Goal: Find contact information: Find contact information

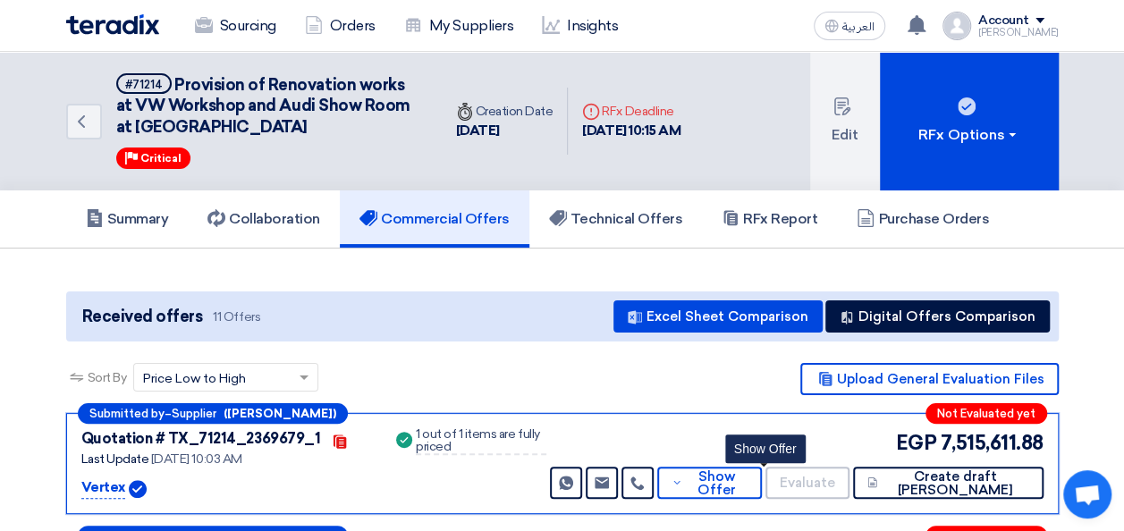
click at [89, 474] on div "Quotation # TX_71214_2369679_1 Contacts Last Update [DATE] 10:03 AM Vertex" at bounding box center [226, 463] width 290 height 71
click at [96, 477] on p "Vertex" at bounding box center [103, 487] width 44 height 21
click at [104, 483] on p "Vertex" at bounding box center [103, 487] width 44 height 21
click at [103, 488] on p "Vertex" at bounding box center [103, 487] width 44 height 21
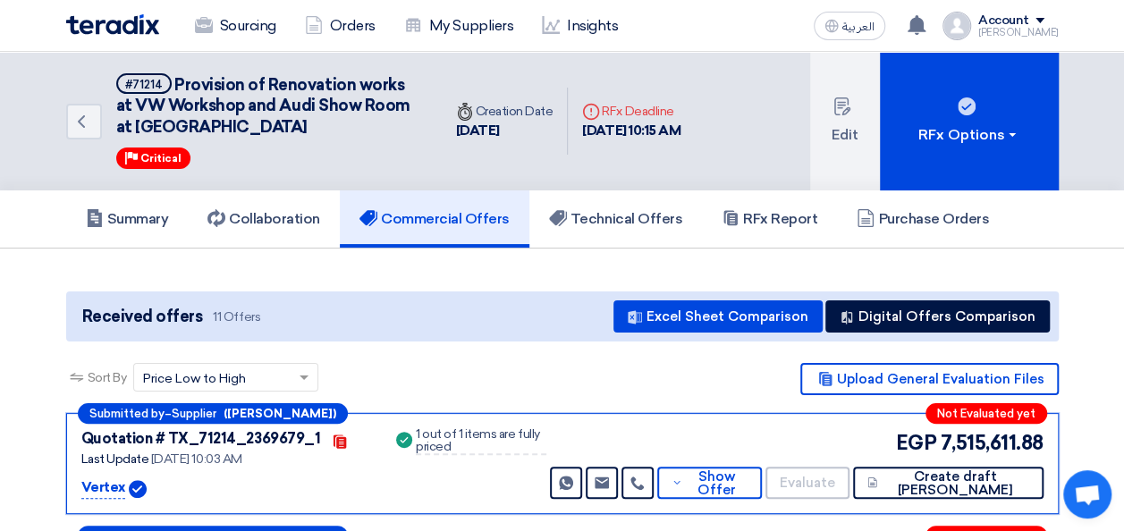
click at [103, 488] on p "Vertex" at bounding box center [103, 487] width 44 height 21
copy p "Vertex"
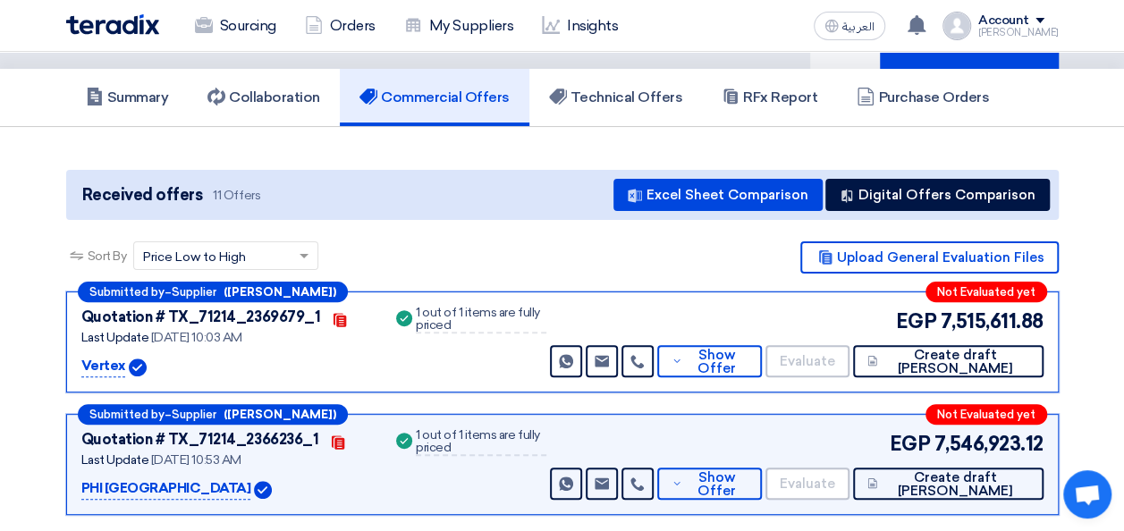
scroll to position [268, 0]
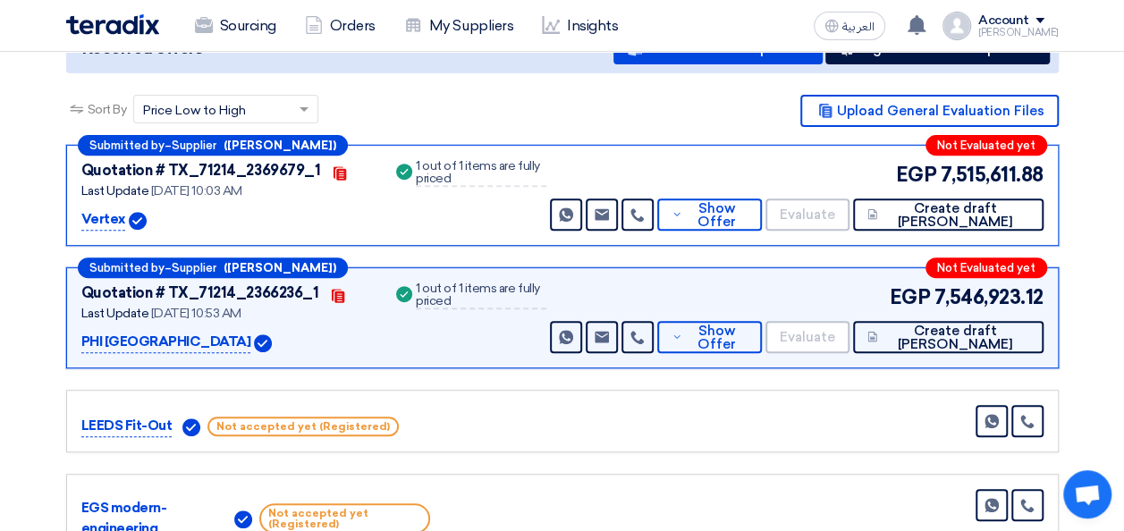
drag, startPoint x: 148, startPoint y: 336, endPoint x: 56, endPoint y: 333, distance: 92.1
copy p "PHI [GEOGRAPHIC_DATA]"
click at [227, 343] on div "PHI [GEOGRAPHIC_DATA]" at bounding box center [226, 342] width 290 height 21
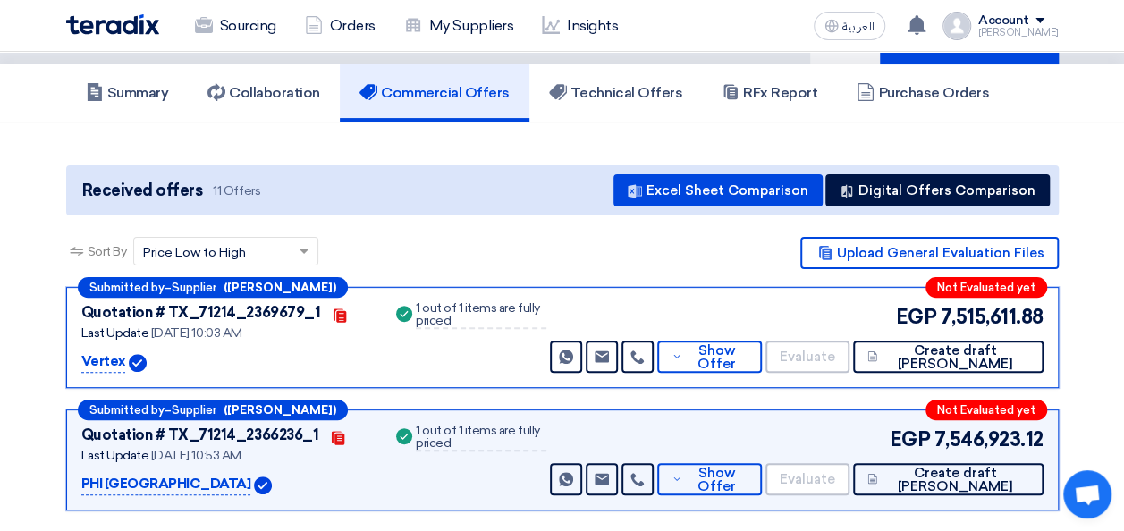
scroll to position [0, 0]
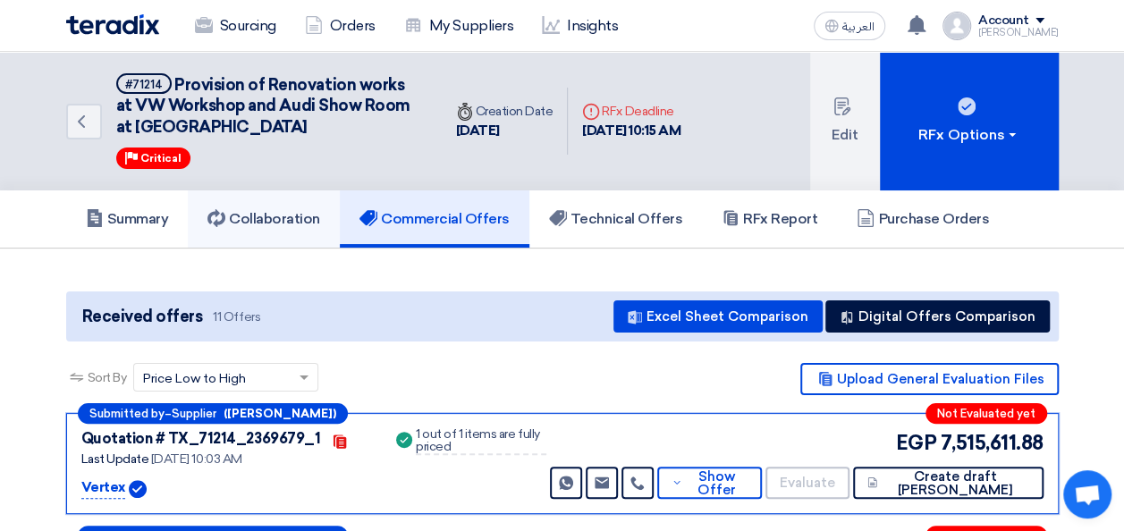
click at [277, 214] on h5 "Collaboration" at bounding box center [263, 219] width 113 height 18
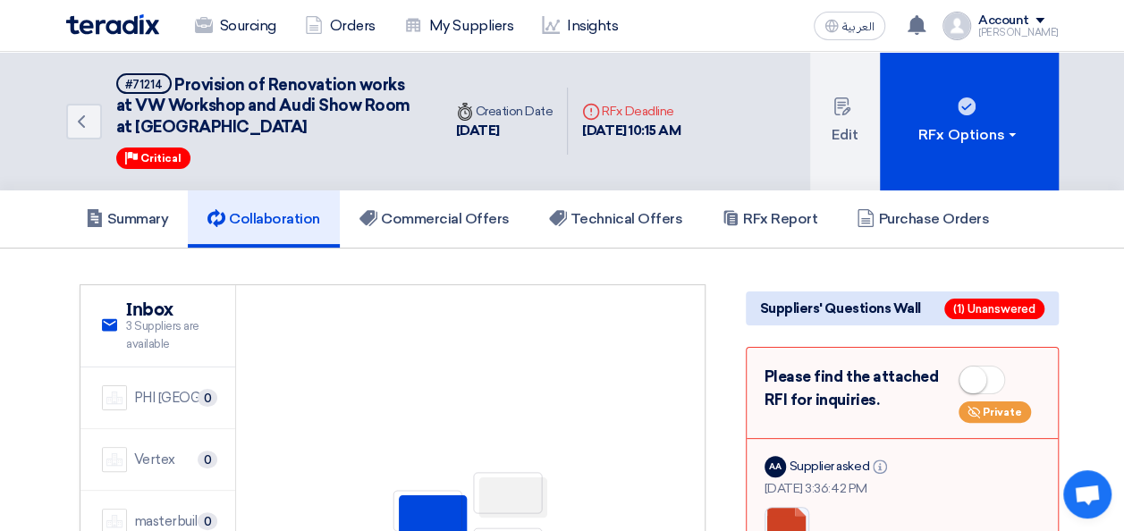
scroll to position [268, 0]
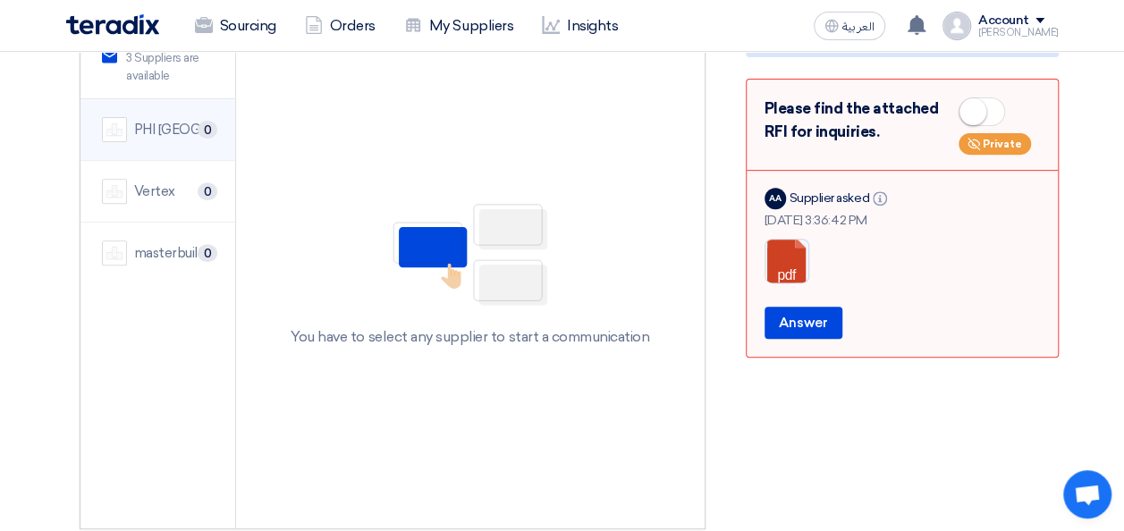
click at [157, 122] on div "PHI [GEOGRAPHIC_DATA]" at bounding box center [174, 130] width 80 height 21
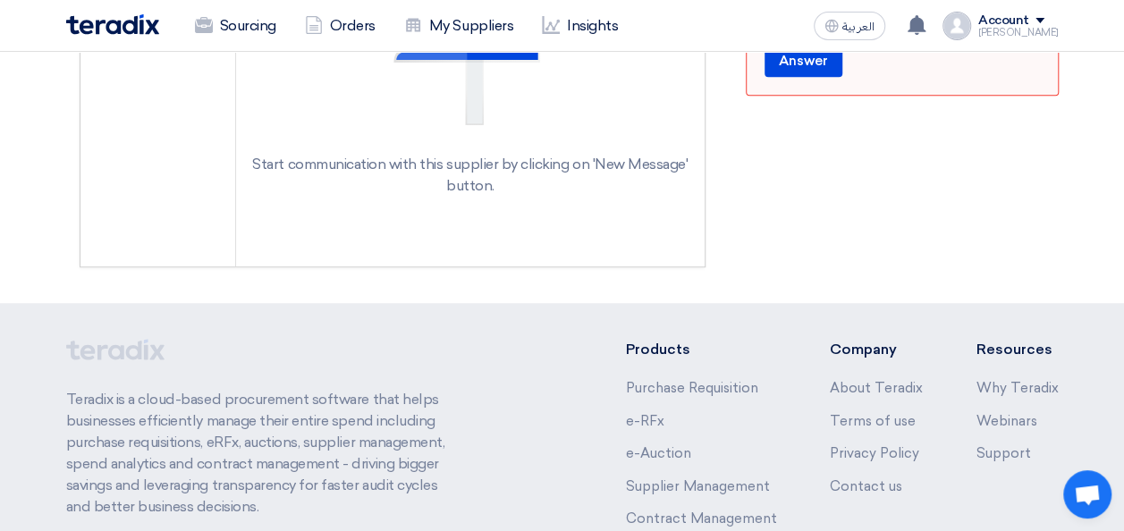
scroll to position [89, 0]
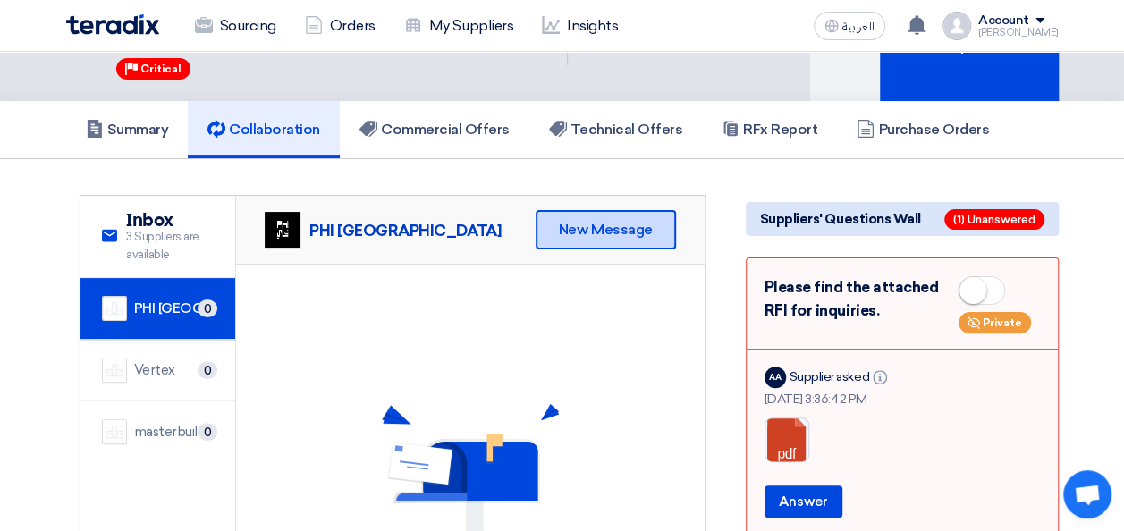
click at [556, 240] on div "New Message" at bounding box center [606, 229] width 140 height 39
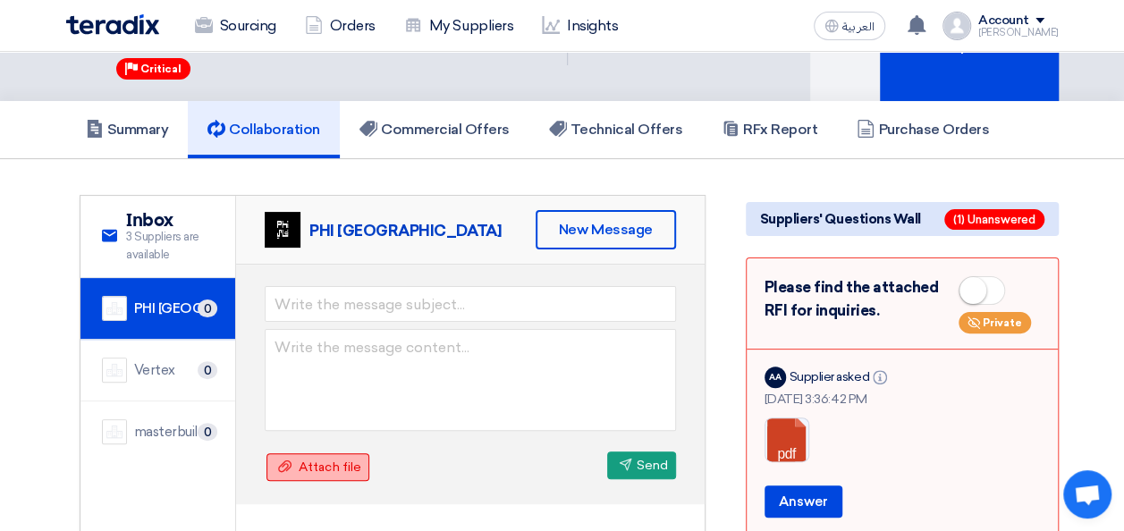
click at [338, 469] on span "Attach file" at bounding box center [330, 467] width 63 height 15
click at [0, 0] on input "Attach file Attach file" at bounding box center [0, 0] width 0 height 0
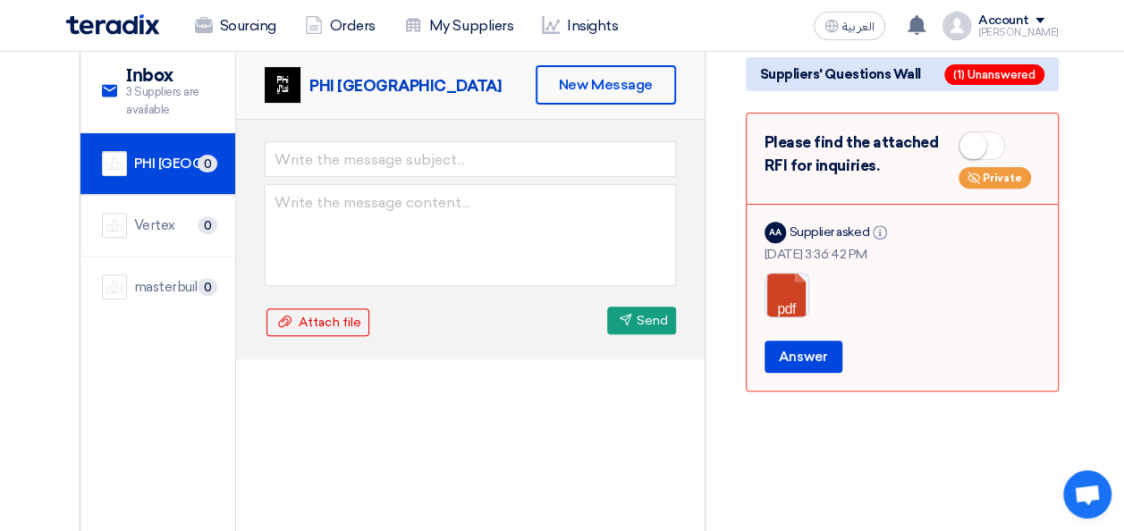
scroll to position [0, 0]
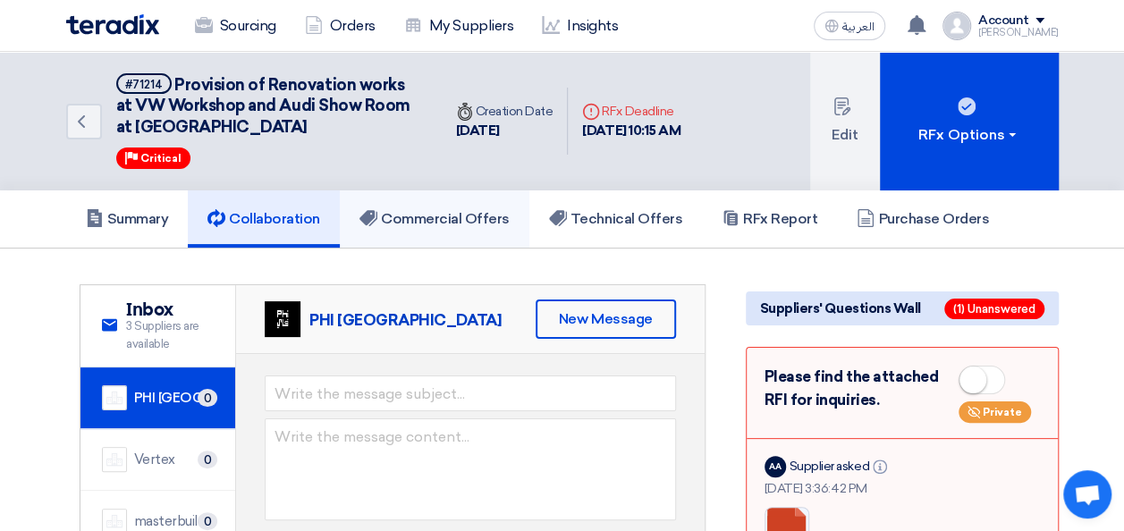
click at [451, 215] on h5 "Commercial Offers" at bounding box center [434, 219] width 150 height 18
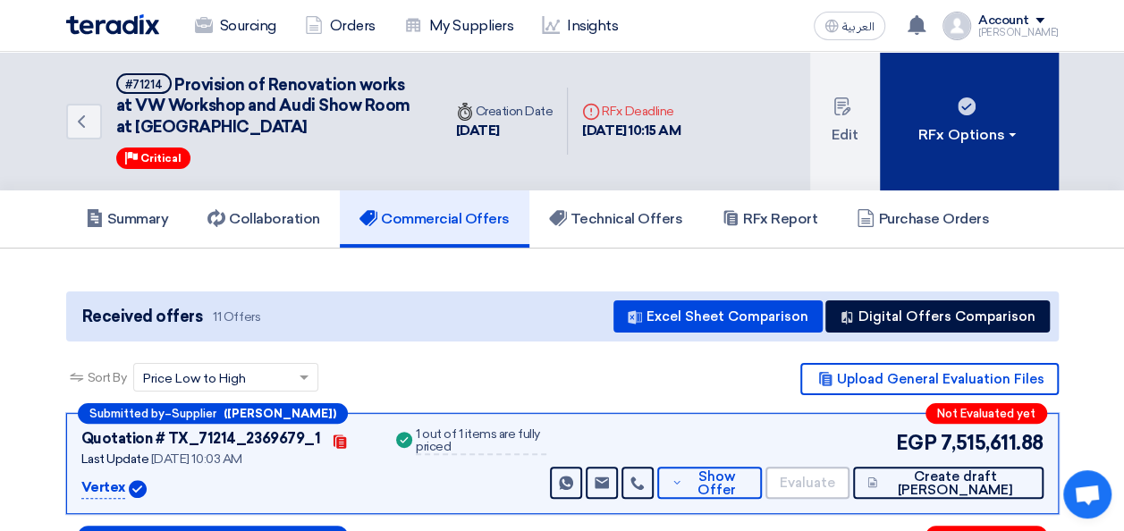
click at [1039, 165] on button "RFx Options" at bounding box center [969, 121] width 179 height 139
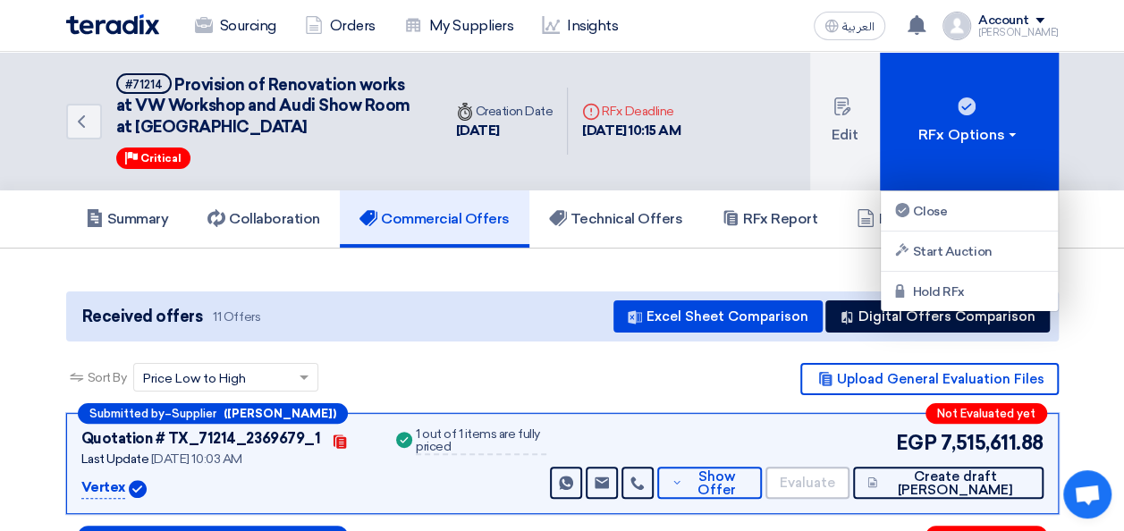
click at [1107, 215] on div "Summary Collaboration Commercial Offers Technical Offers RFx Report Purchase Or…" at bounding box center [562, 219] width 1124 height 58
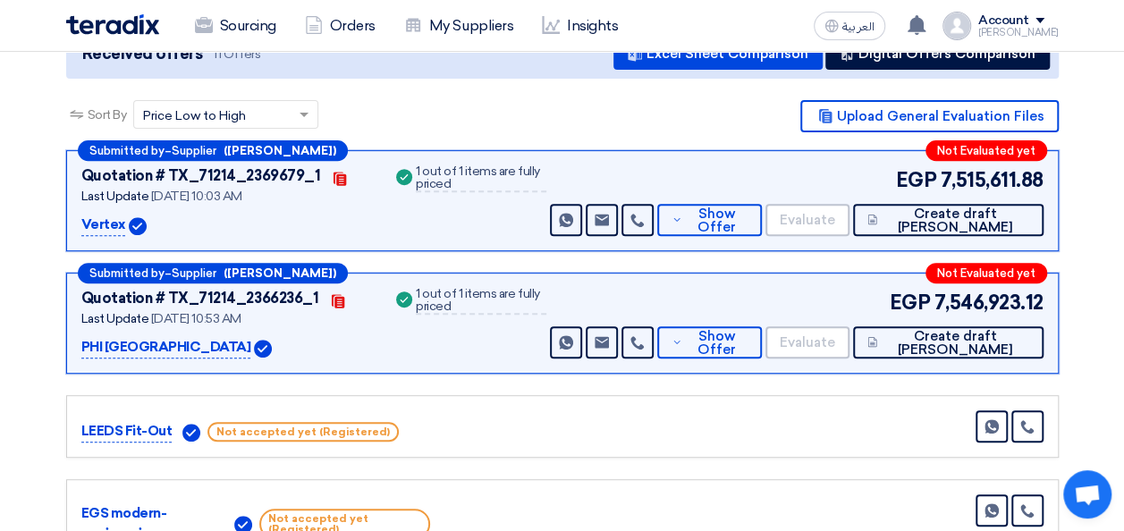
scroll to position [179, 0]
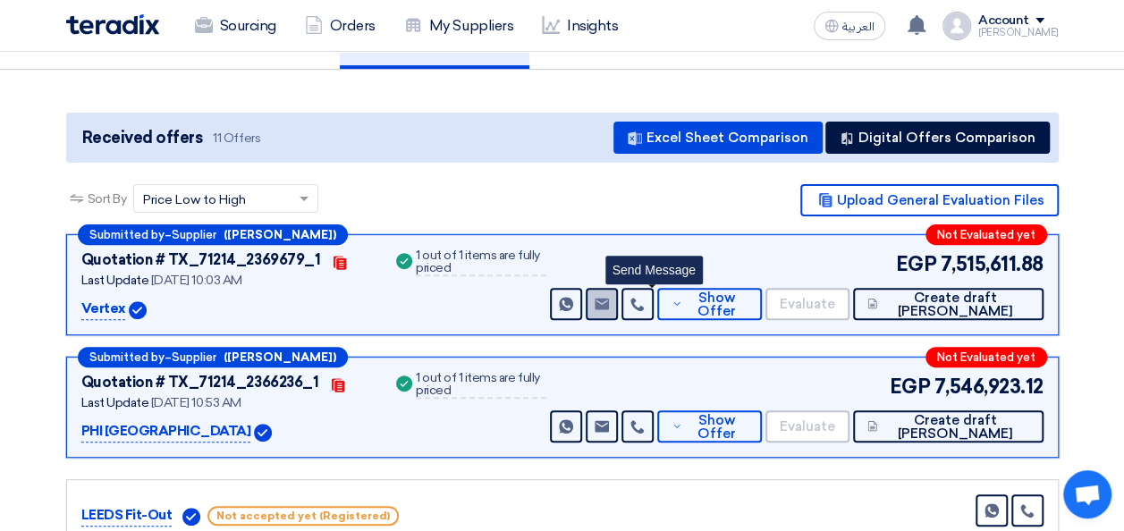
click at [609, 306] on use at bounding box center [602, 304] width 14 height 12
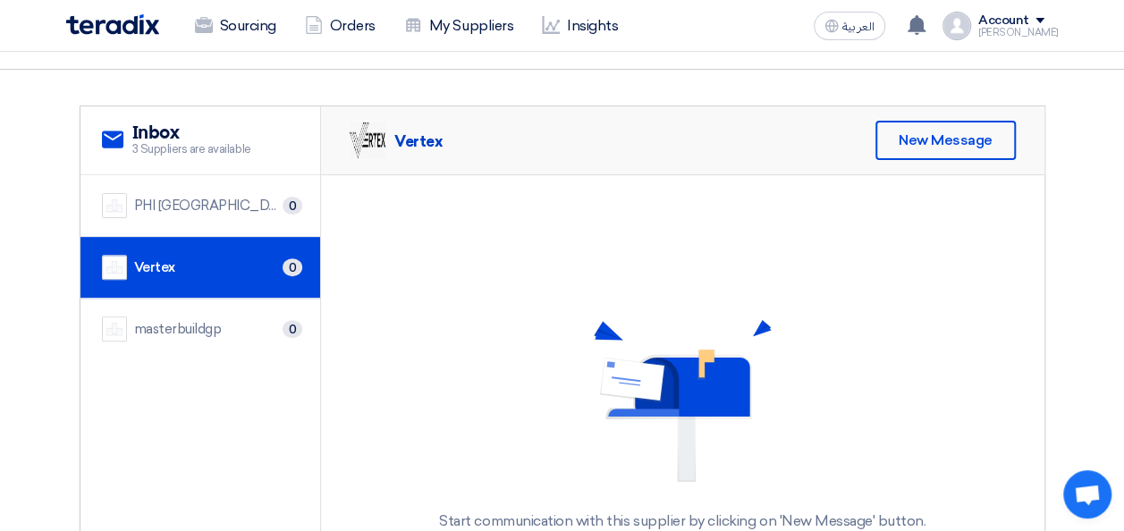
scroll to position [179, 0]
click at [990, 139] on div "New Message" at bounding box center [945, 140] width 140 height 39
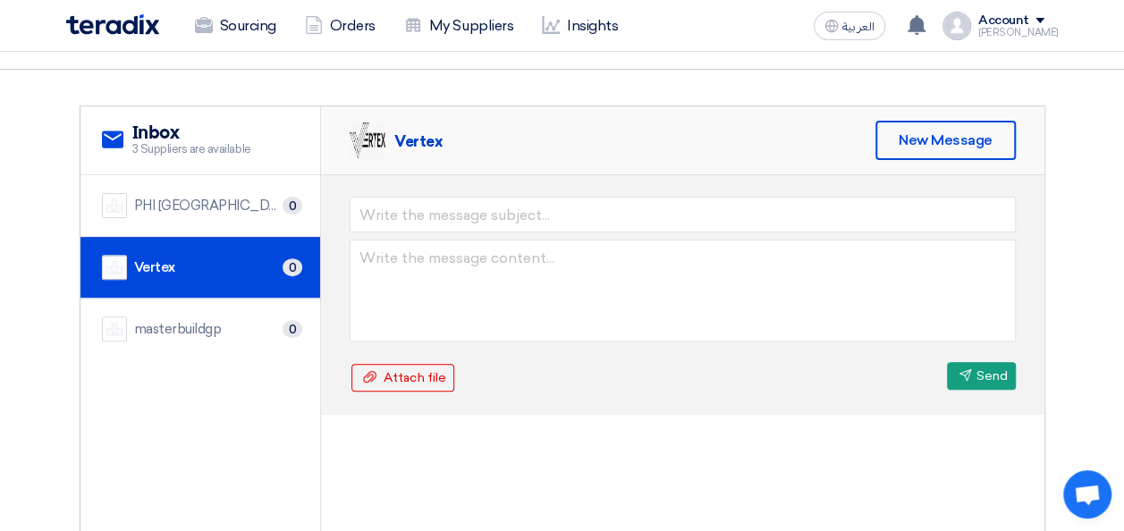
click at [561, 485] on div "Vertex New Message Attach file Attach file Send Send" at bounding box center [682, 356] width 723 height 501
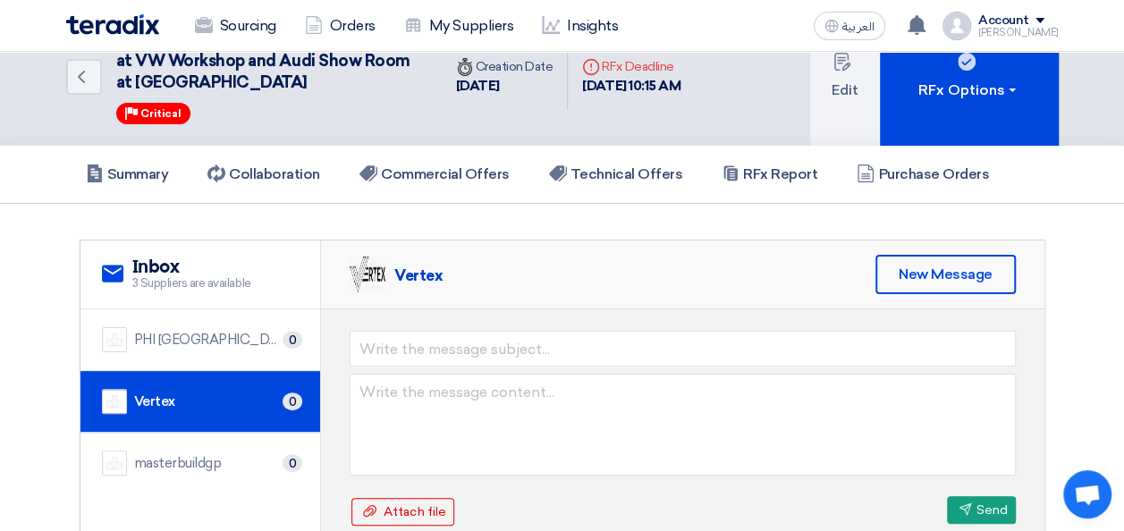
scroll to position [0, 0]
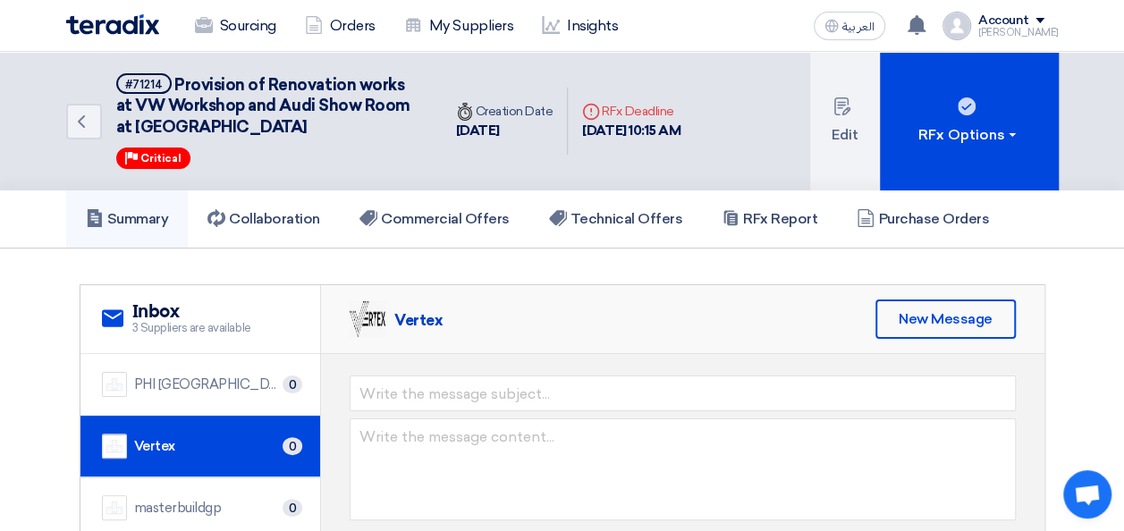
click at [157, 227] on link "Summary" at bounding box center [127, 218] width 122 height 57
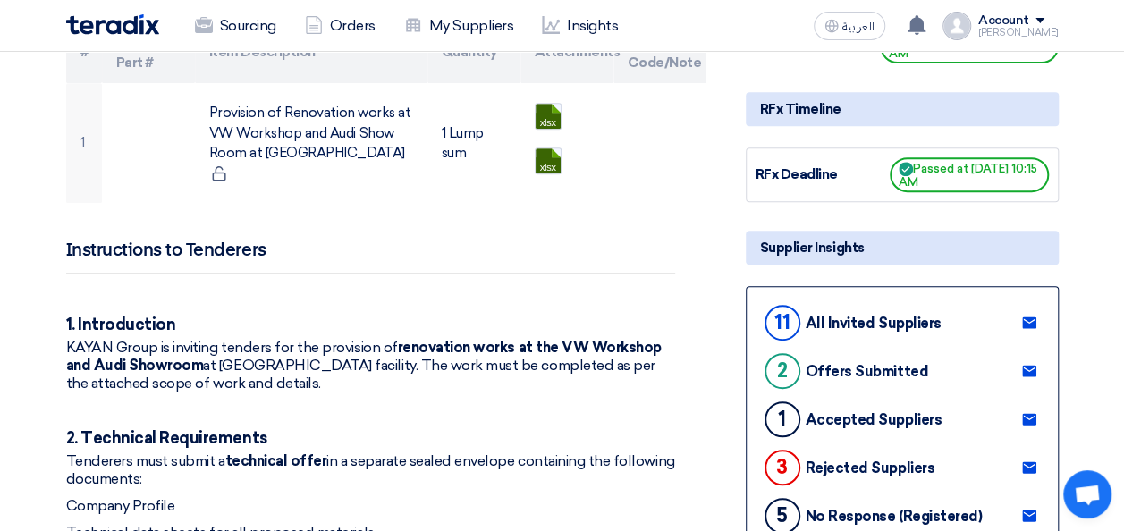
scroll to position [536, 0]
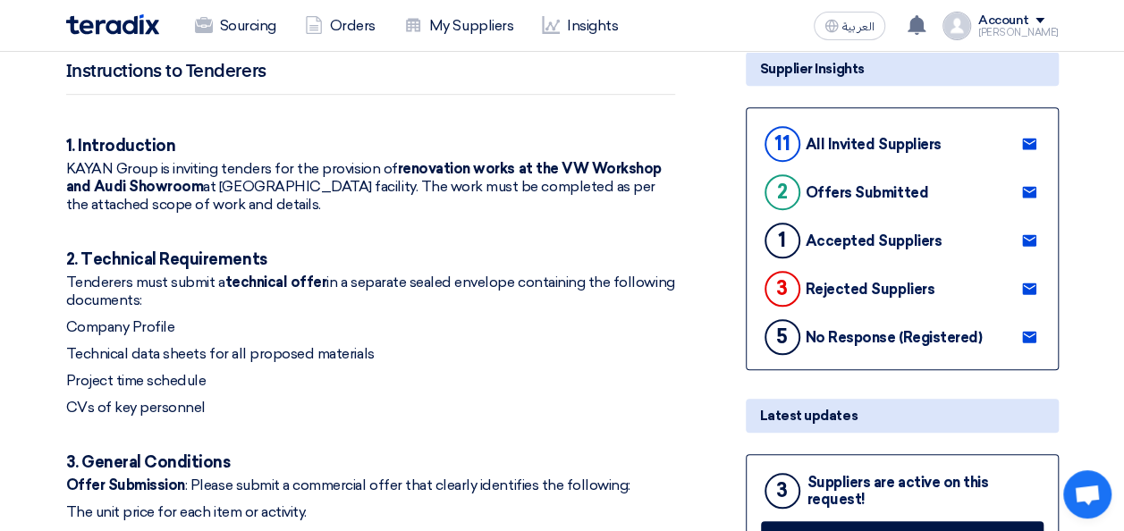
click at [1026, 190] on use at bounding box center [1029, 193] width 14 height 12
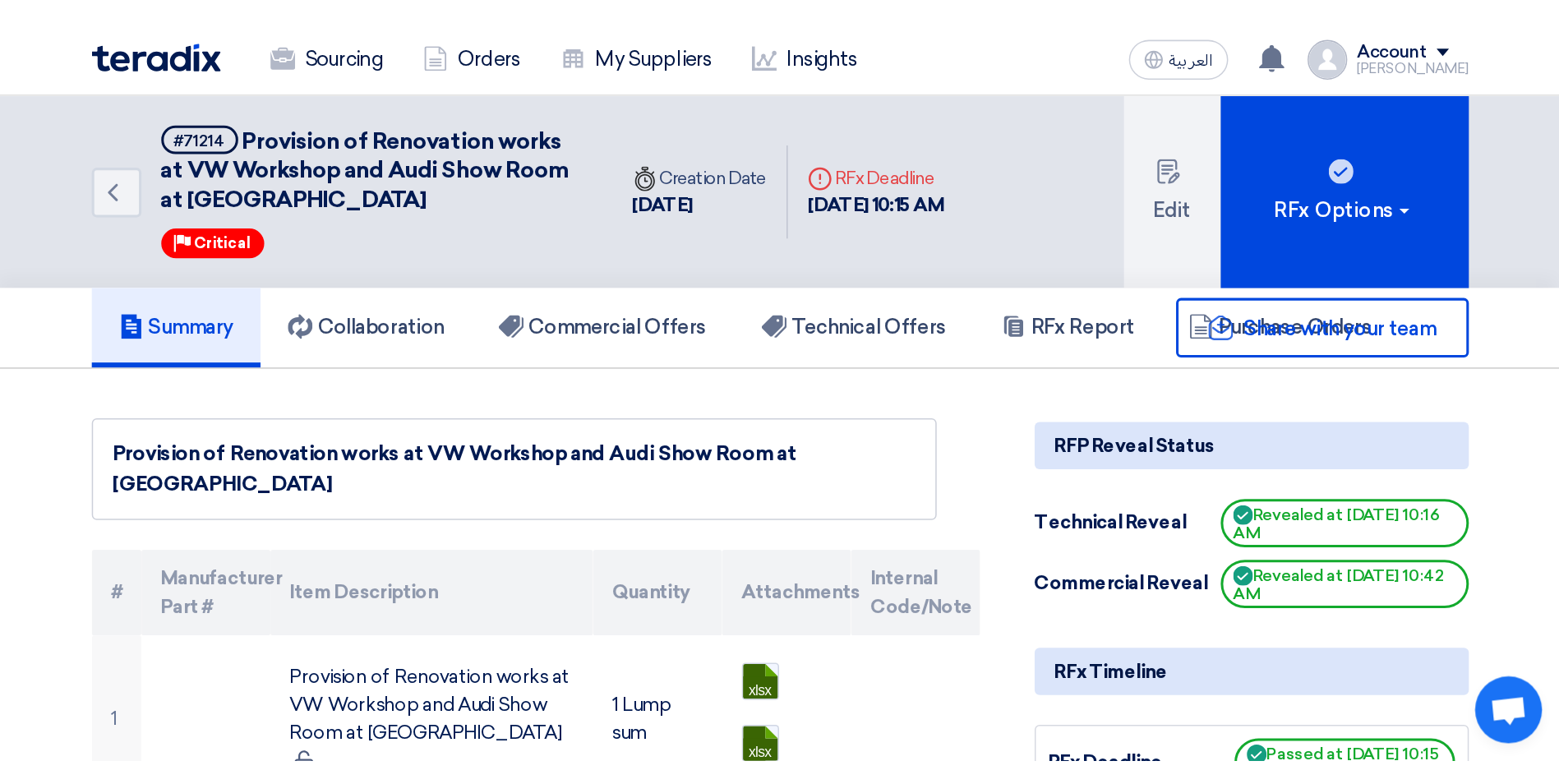
scroll to position [0, 0]
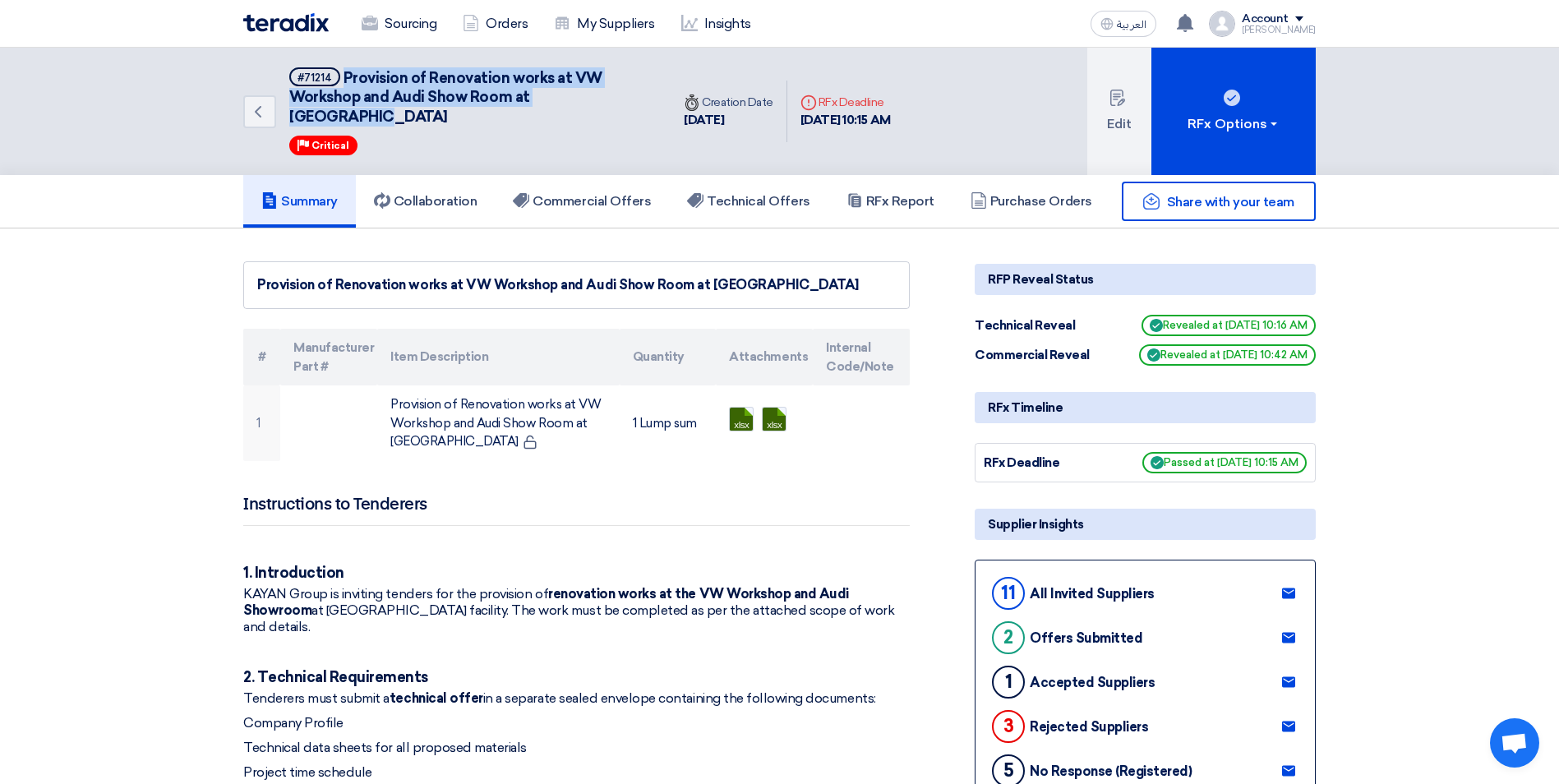
drag, startPoint x: 628, startPoint y: 92, endPoint x: 343, endPoint y: 78, distance: 285.3
click at [343, 78] on h5 "#71214 Provision of Renovation works at VW Workshop and Audi Show Room at [GEOG…" at bounding box center [470, 97] width 361 height 59
copy span "Provision of Renovation works at VW Workshop and Audi Show Room at [GEOGRAPHIC_…"
click at [603, 175] on link "Commercial Offers" at bounding box center [582, 200] width 175 height 52
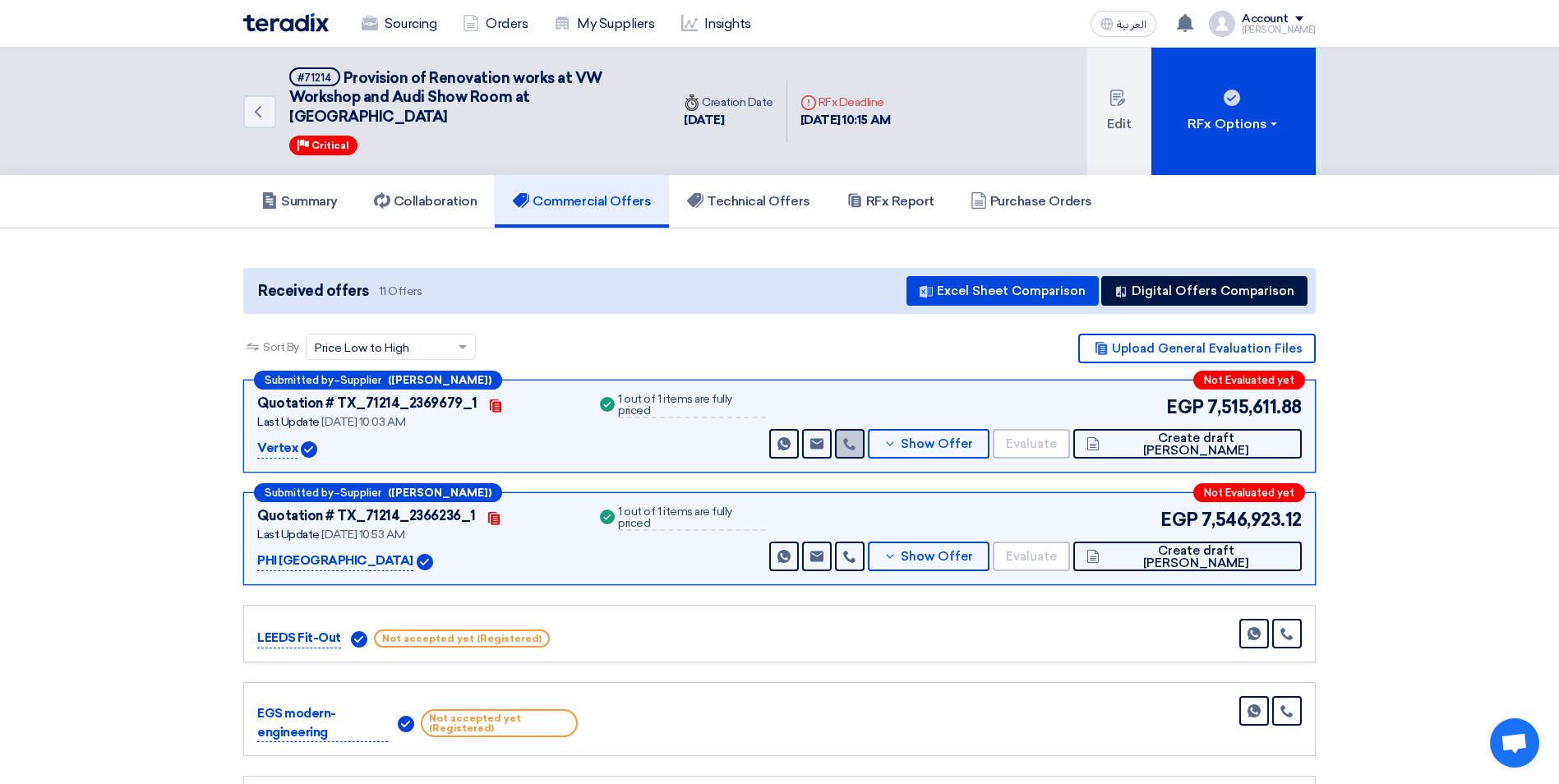
click at [857, 437] on icon at bounding box center [849, 444] width 13 height 13
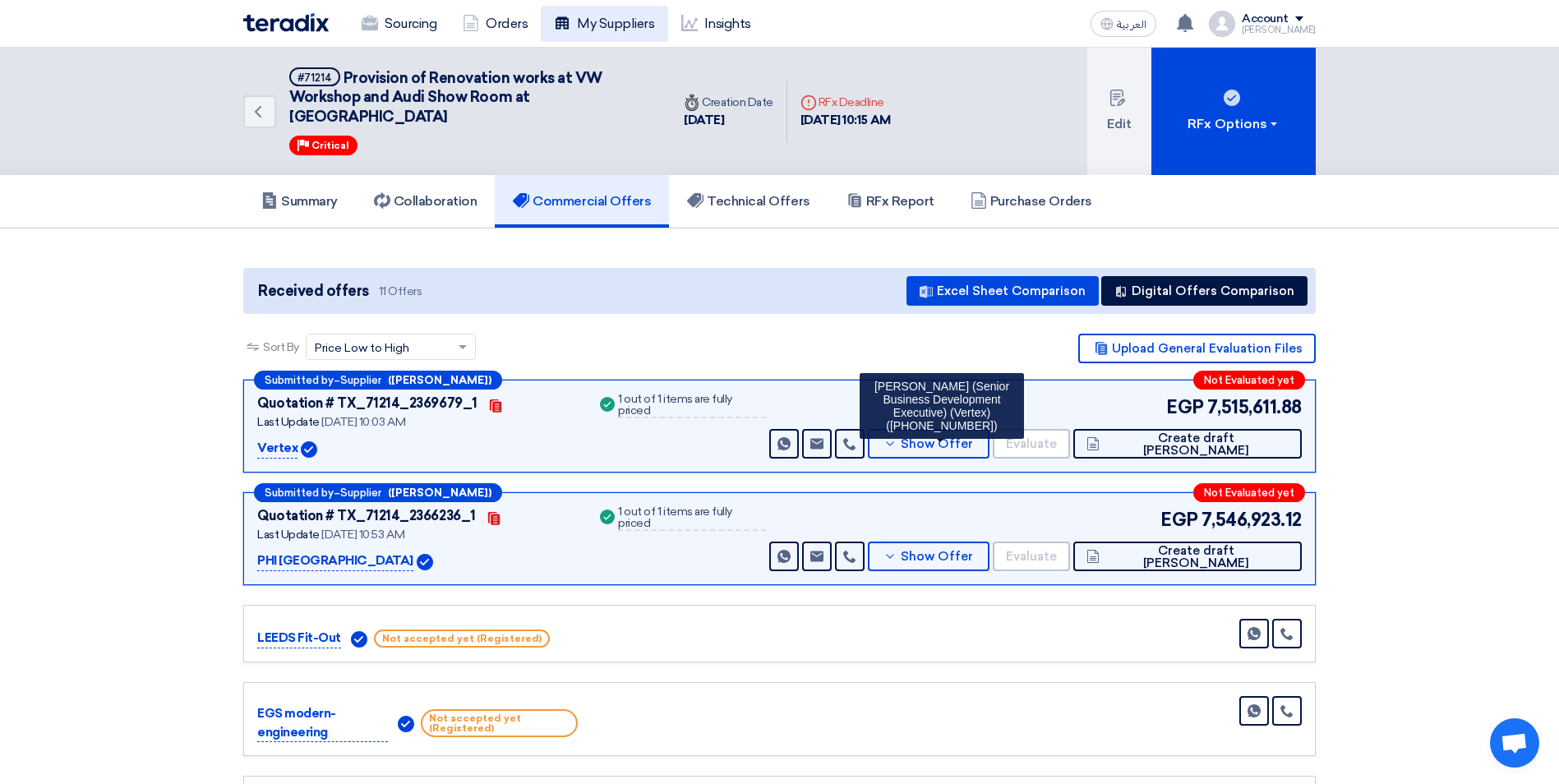
click at [607, 19] on link "My Suppliers" at bounding box center [604, 23] width 127 height 36
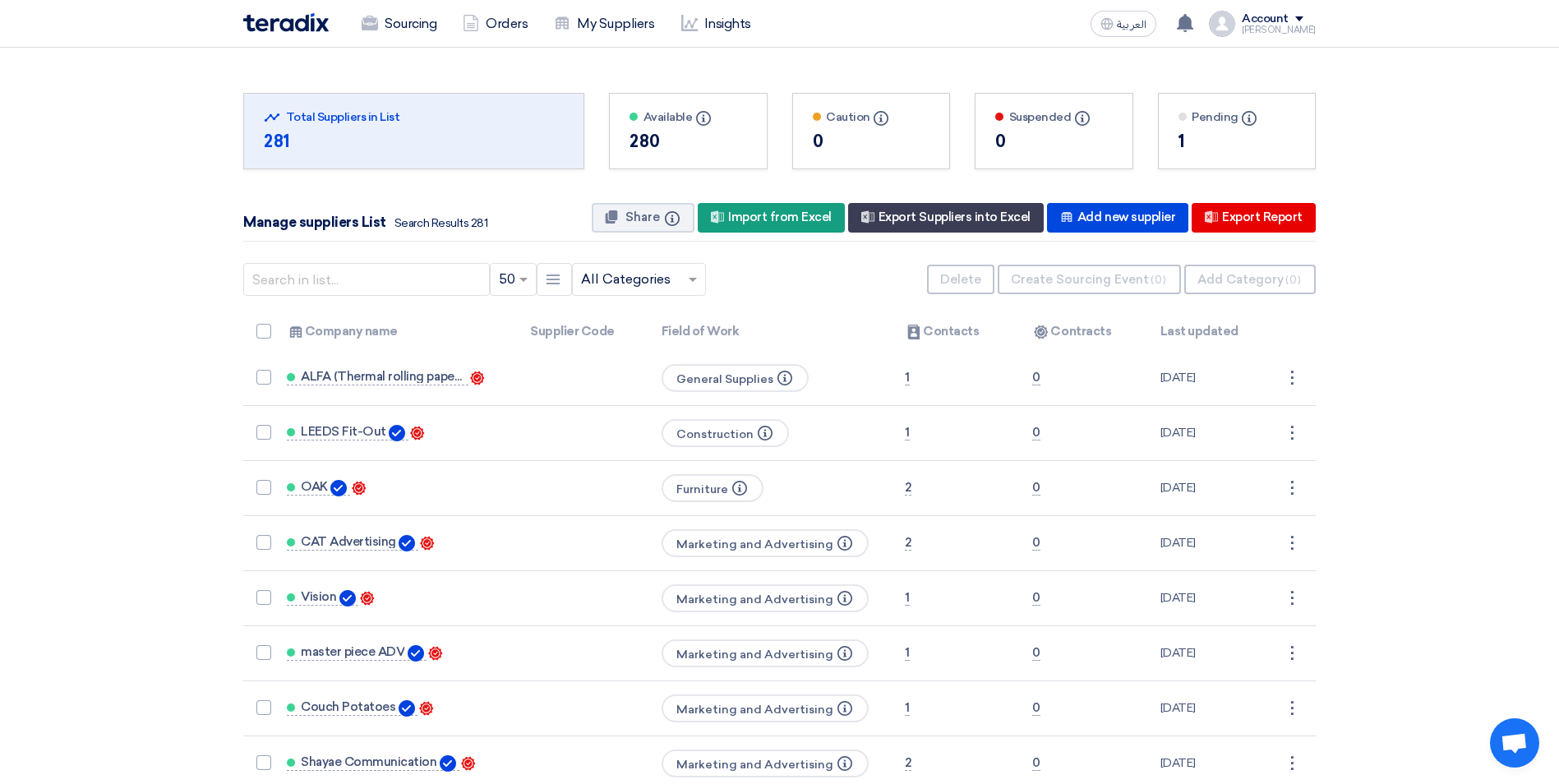
click at [679, 283] on input "text" at bounding box center [631, 280] width 99 height 28
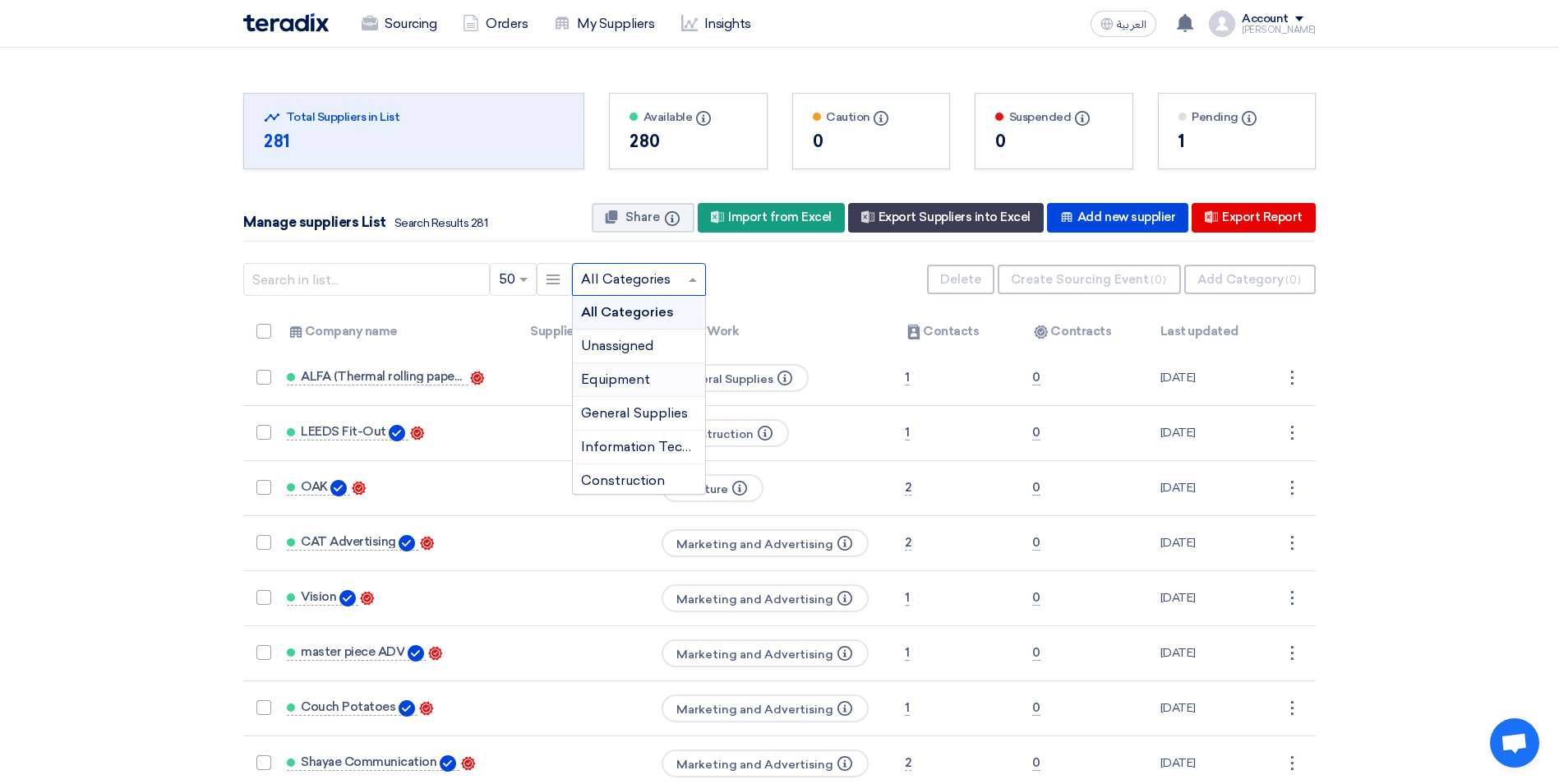
scroll to position [165, 0]
click at [635, 318] on span "Construction" at bounding box center [622, 315] width 84 height 16
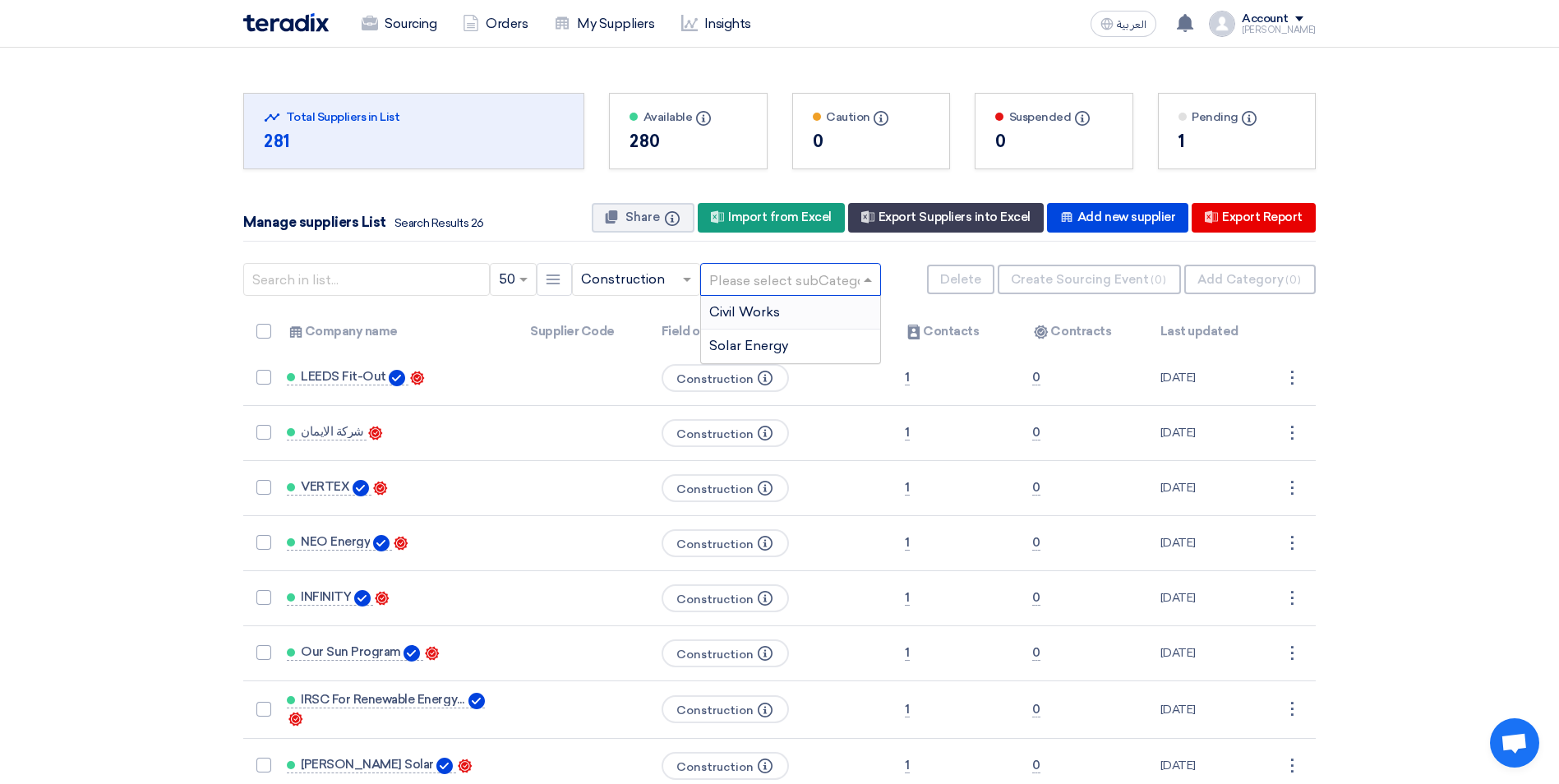
click at [788, 272] on input "text" at bounding box center [782, 280] width 146 height 28
click at [781, 314] on div "Civil Works" at bounding box center [791, 312] width 179 height 34
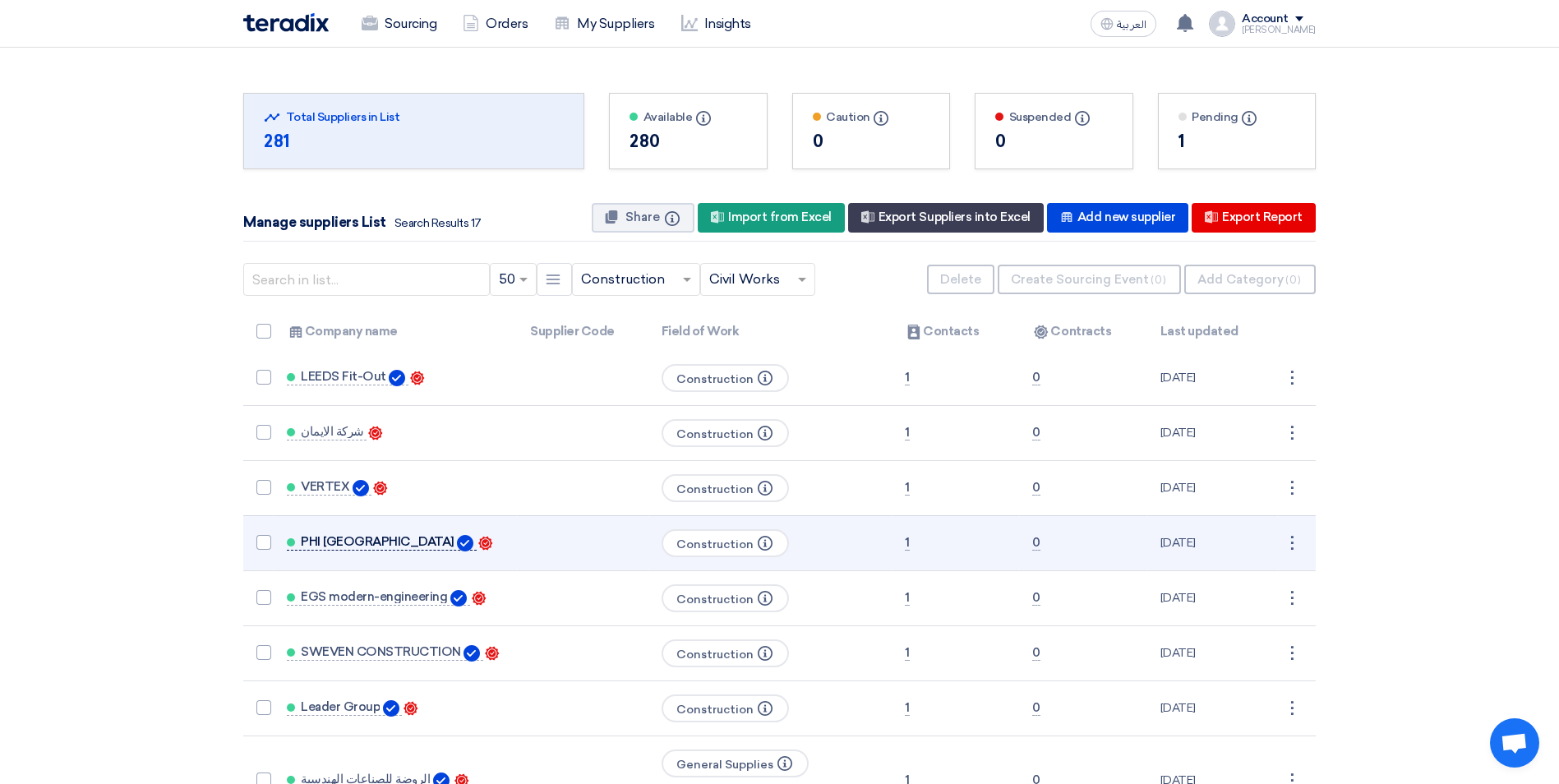
click at [321, 542] on span "PHI [GEOGRAPHIC_DATA]" at bounding box center [377, 541] width 154 height 13
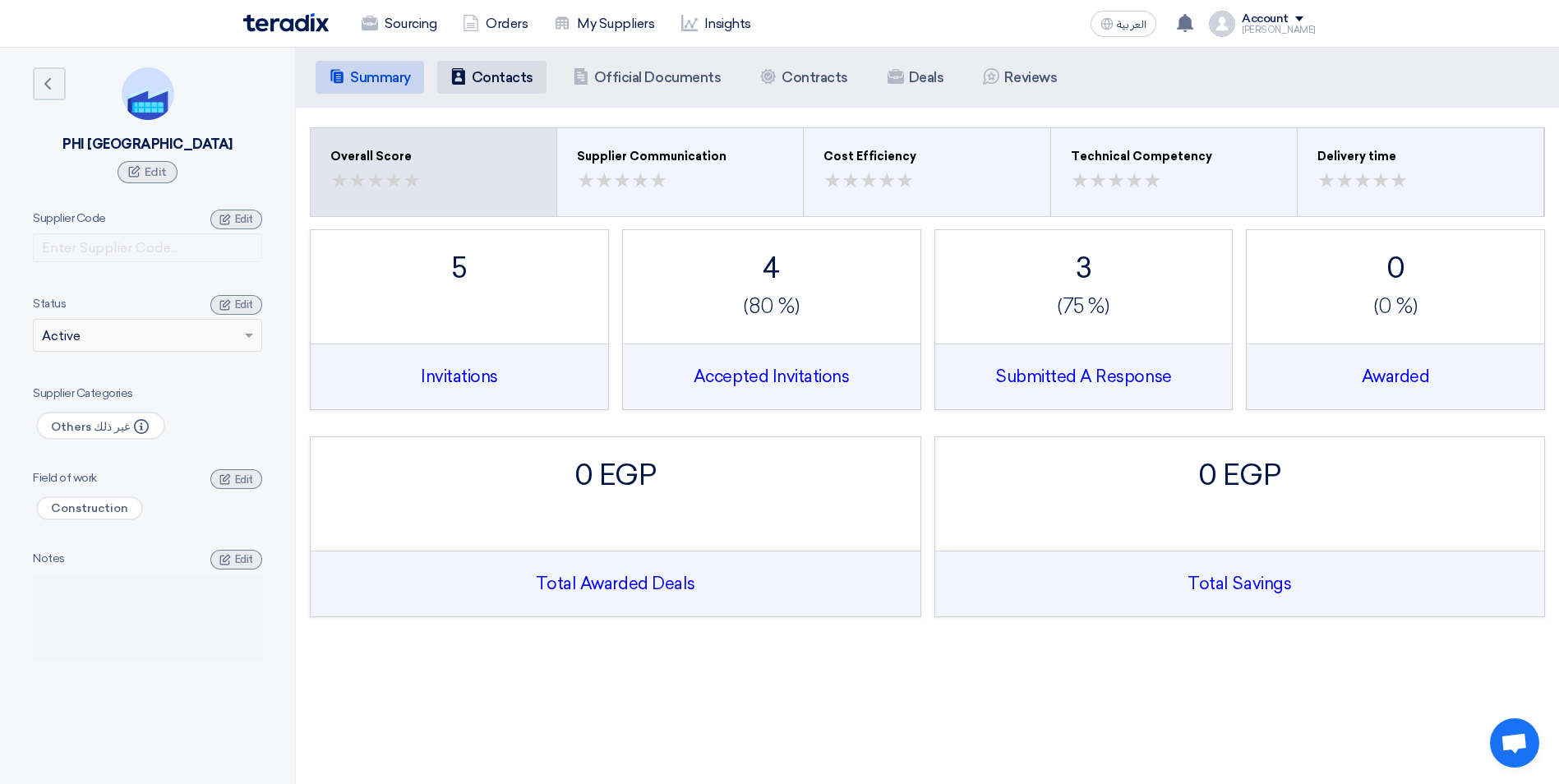
click at [514, 78] on h5 "Contacts" at bounding box center [502, 77] width 62 height 17
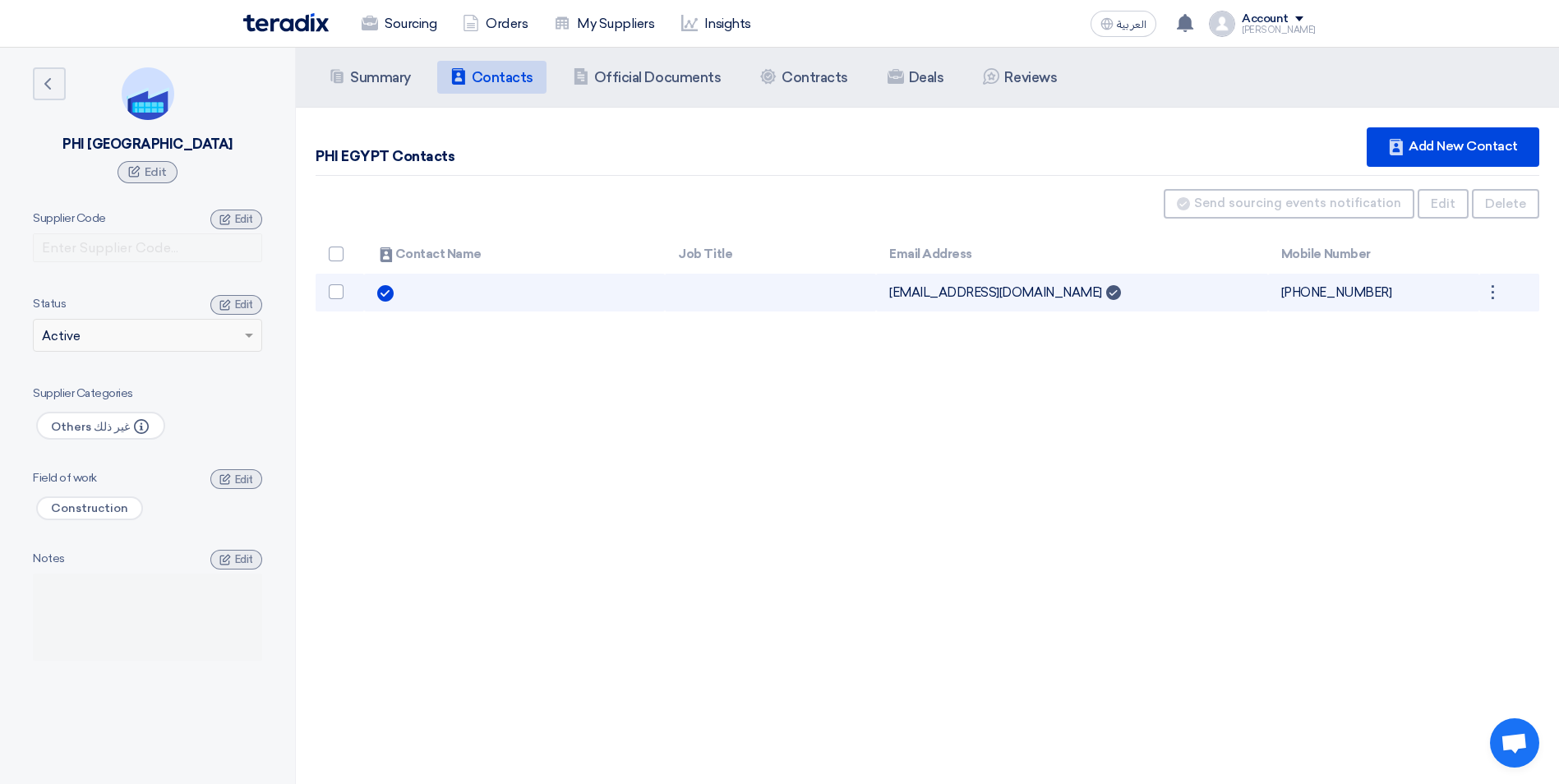
drag, startPoint x: 884, startPoint y: 295, endPoint x: 989, endPoint y: 289, distance: 105.2
click at [989, 289] on td "[EMAIL_ADDRESS][DOMAIN_NAME] Can Receive RFQ" at bounding box center [1072, 293] width 392 height 39
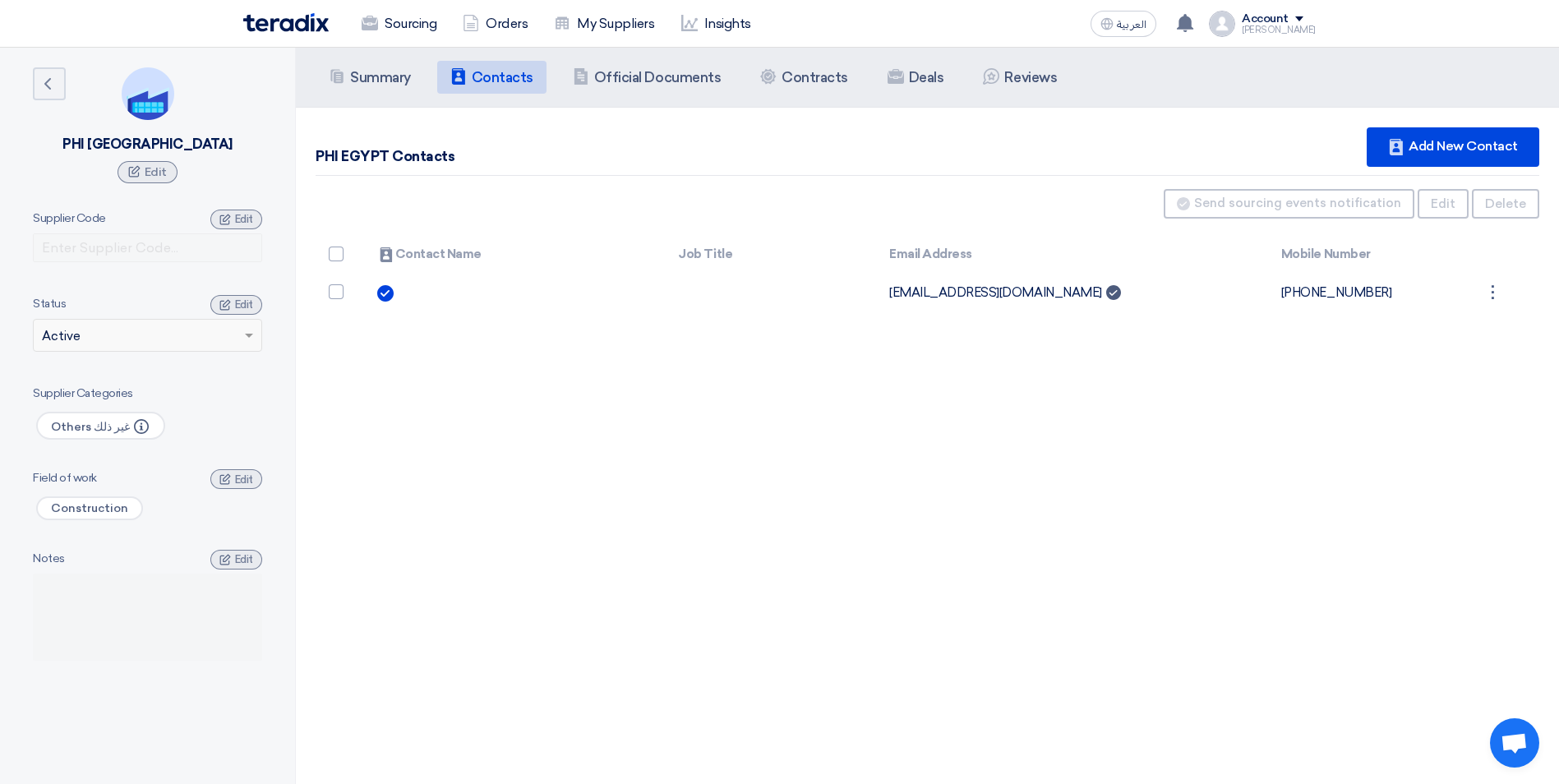
copy td "[EMAIL_ADDRESS][DOMAIN_NAME]"
click at [51, 85] on icon "Back" at bounding box center [47, 83] width 19 height 19
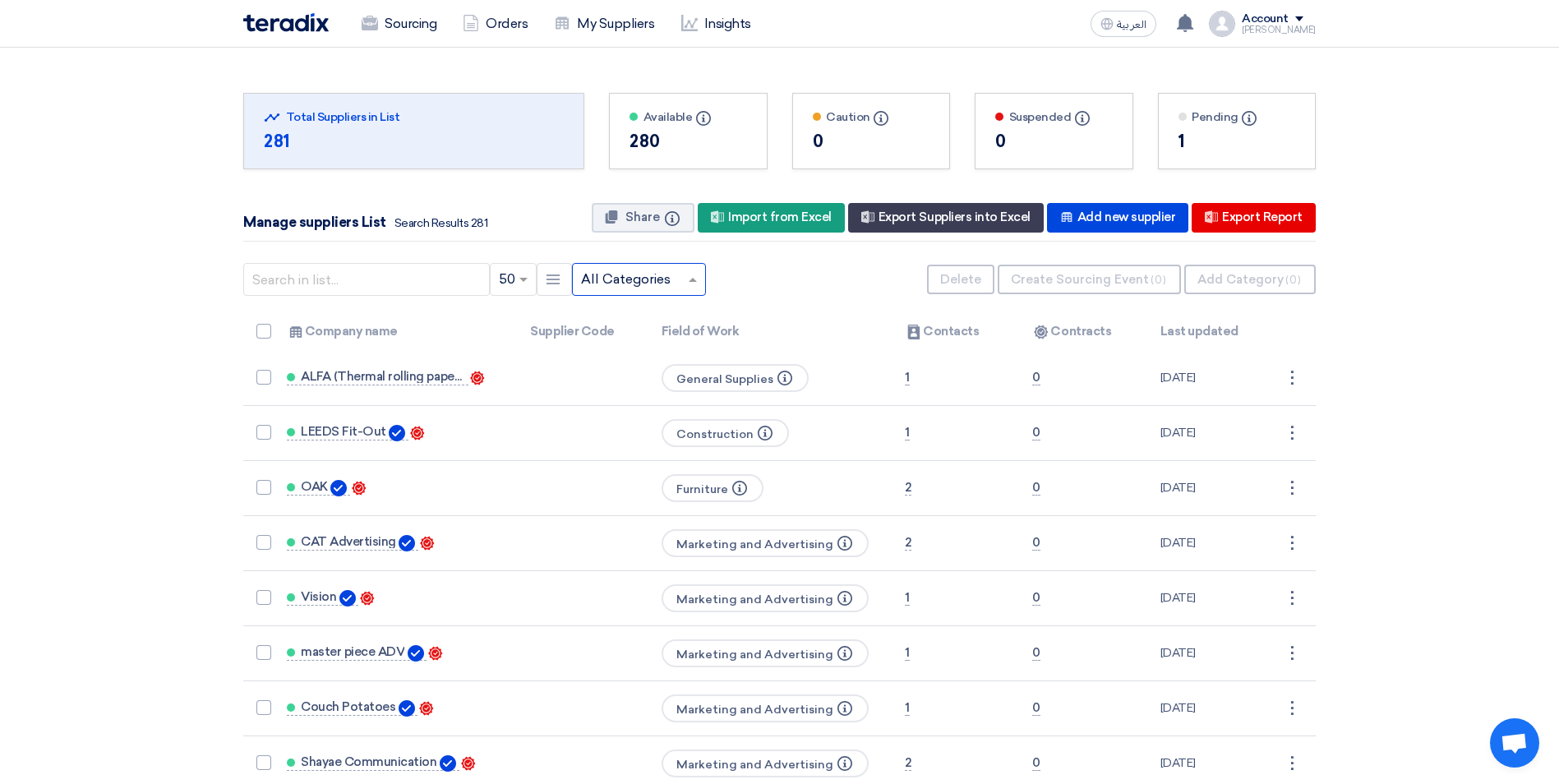
click at [632, 278] on input "text" at bounding box center [631, 280] width 99 height 28
click at [633, 475] on span "Construction" at bounding box center [622, 480] width 84 height 16
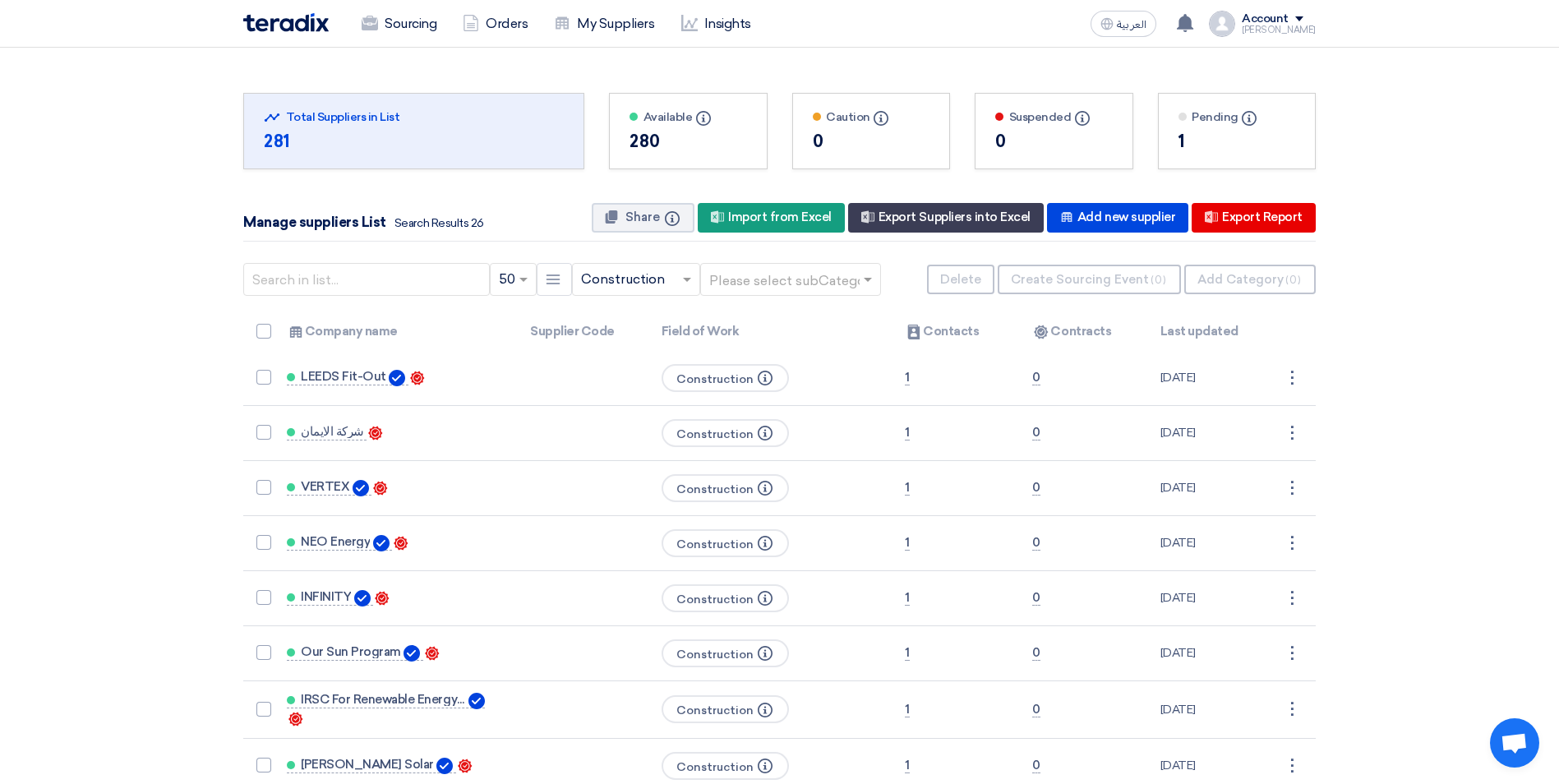
click at [791, 276] on input "text" at bounding box center [782, 280] width 146 height 28
click at [747, 313] on span "Civil Works" at bounding box center [745, 312] width 71 height 16
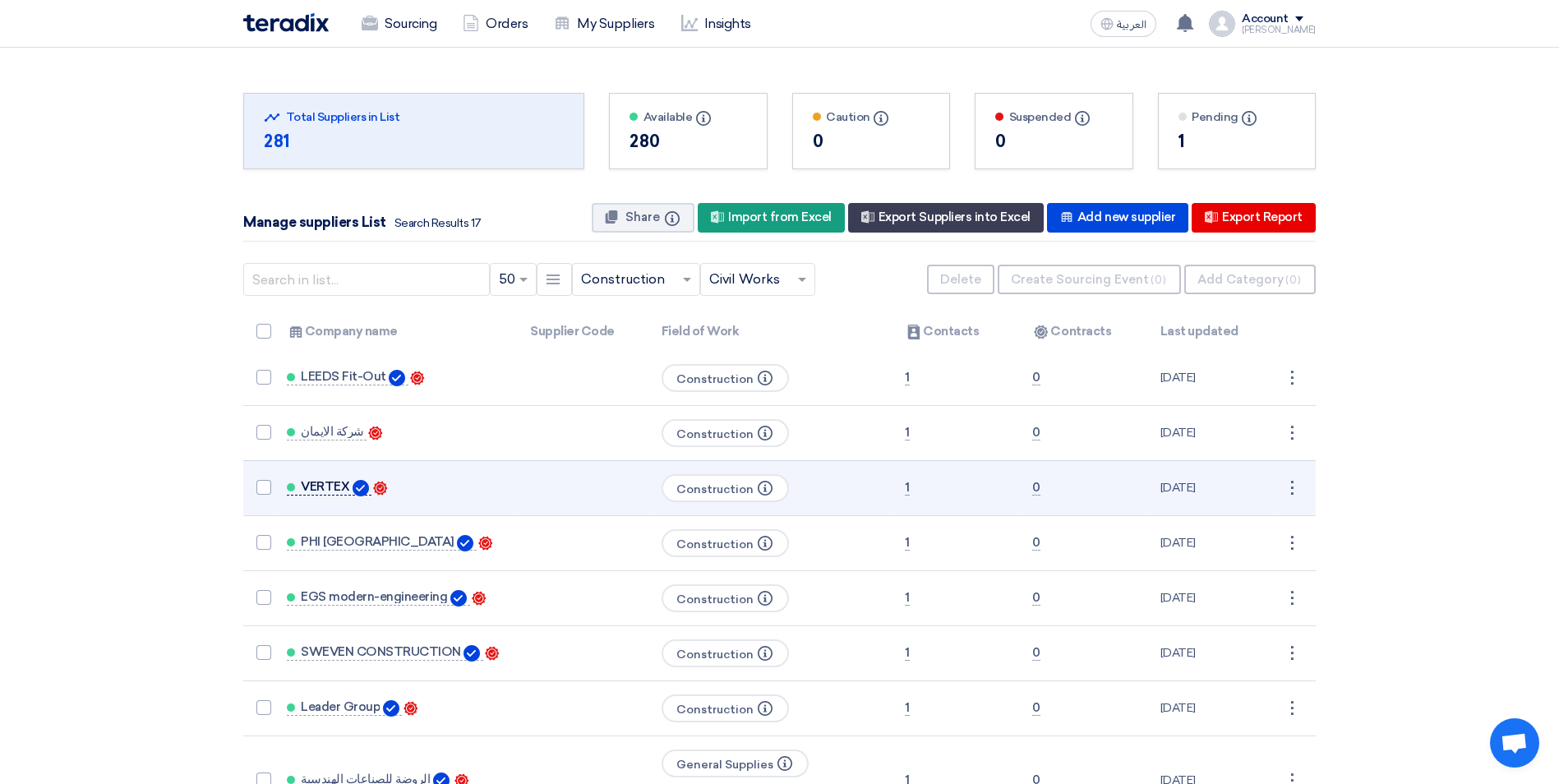
click at [322, 486] on span "VERTEX" at bounding box center [324, 486] width 49 height 13
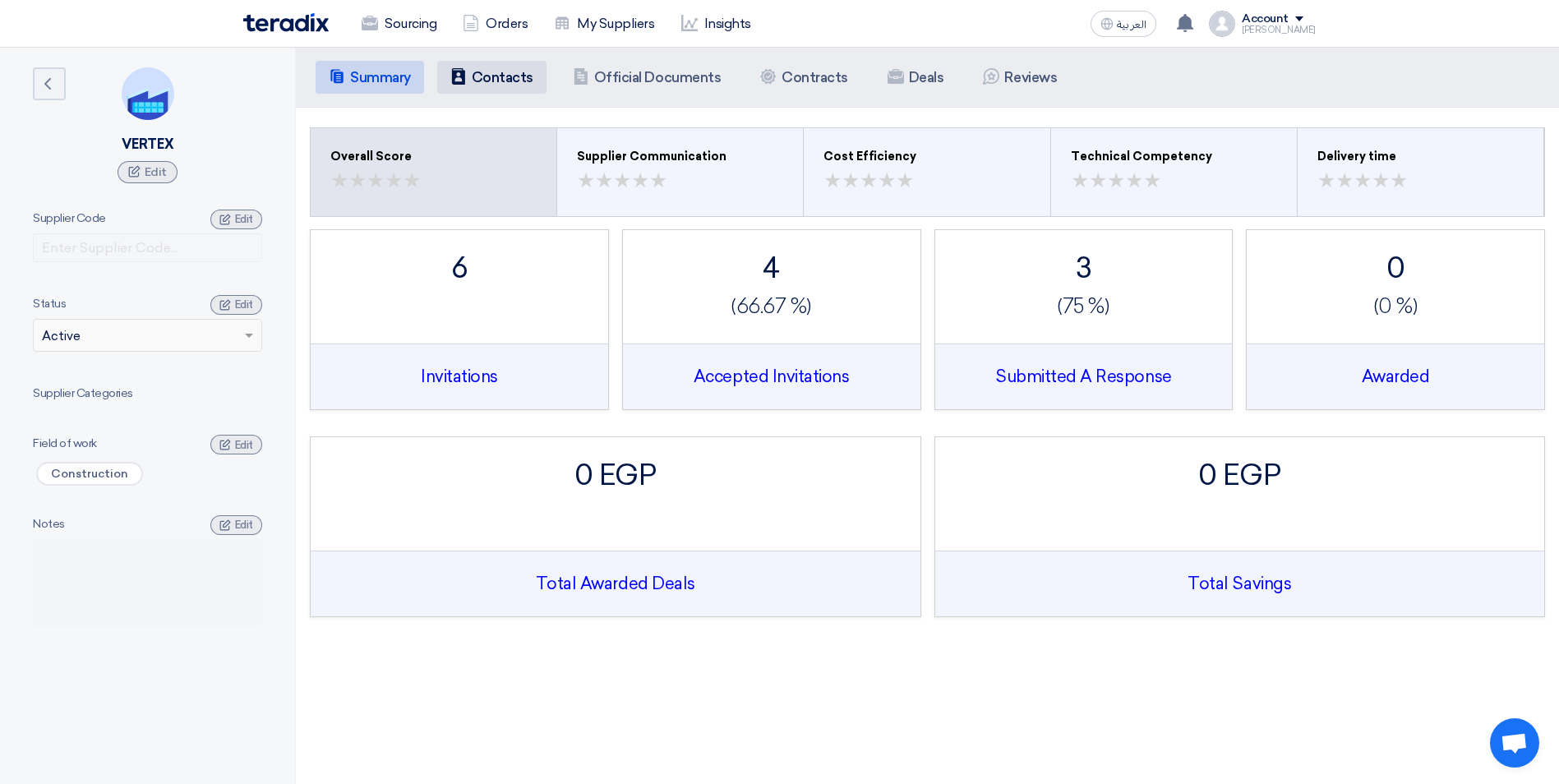
click at [503, 89] on li "Contacts Contacts" at bounding box center [492, 77] width 109 height 33
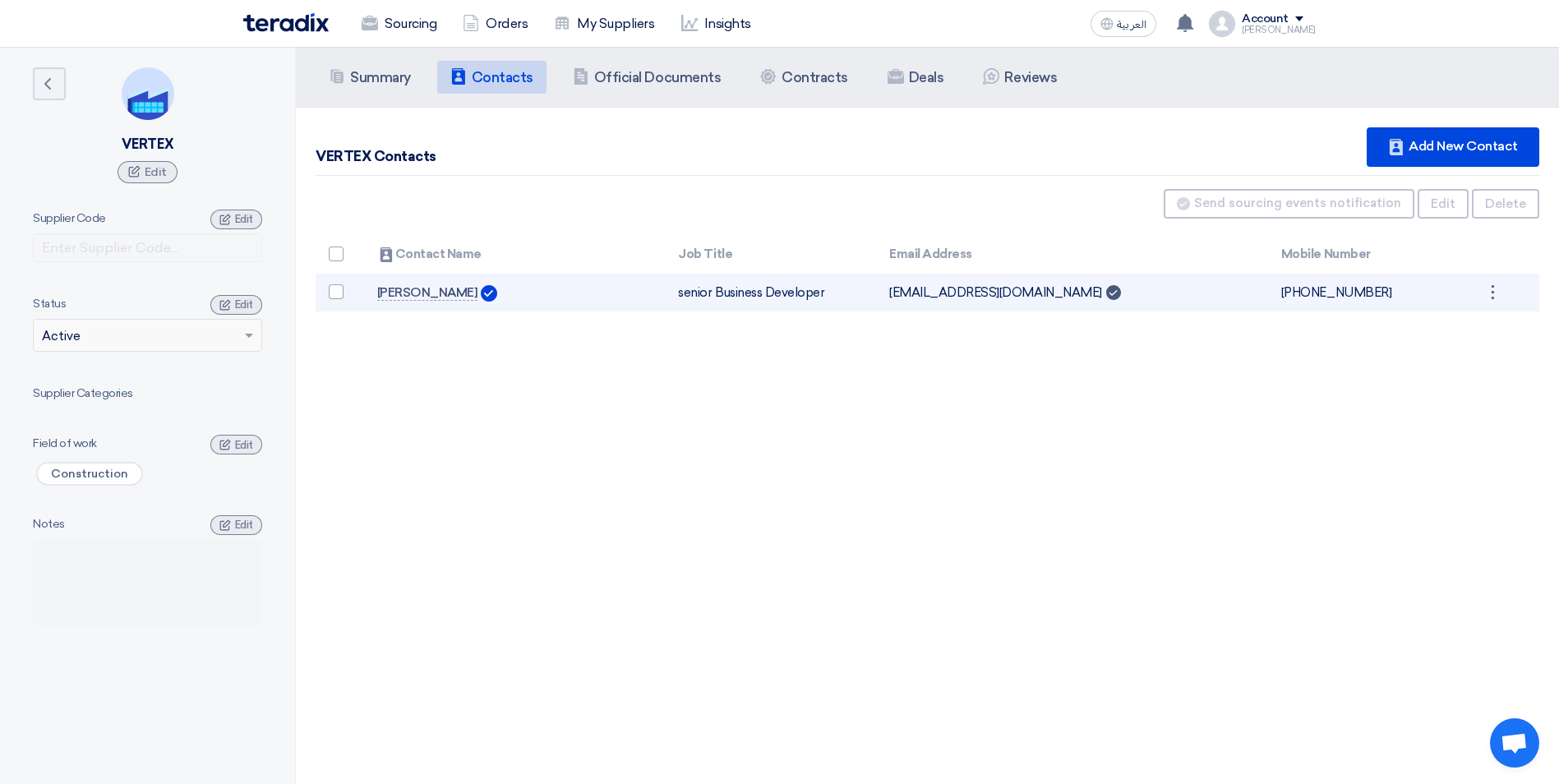
drag, startPoint x: 889, startPoint y: 295, endPoint x: 1031, endPoint y: 300, distance: 142.1
click at [1031, 300] on td "[EMAIL_ADDRESS][DOMAIN_NAME] Can Receive RFQ" at bounding box center [1072, 293] width 392 height 39
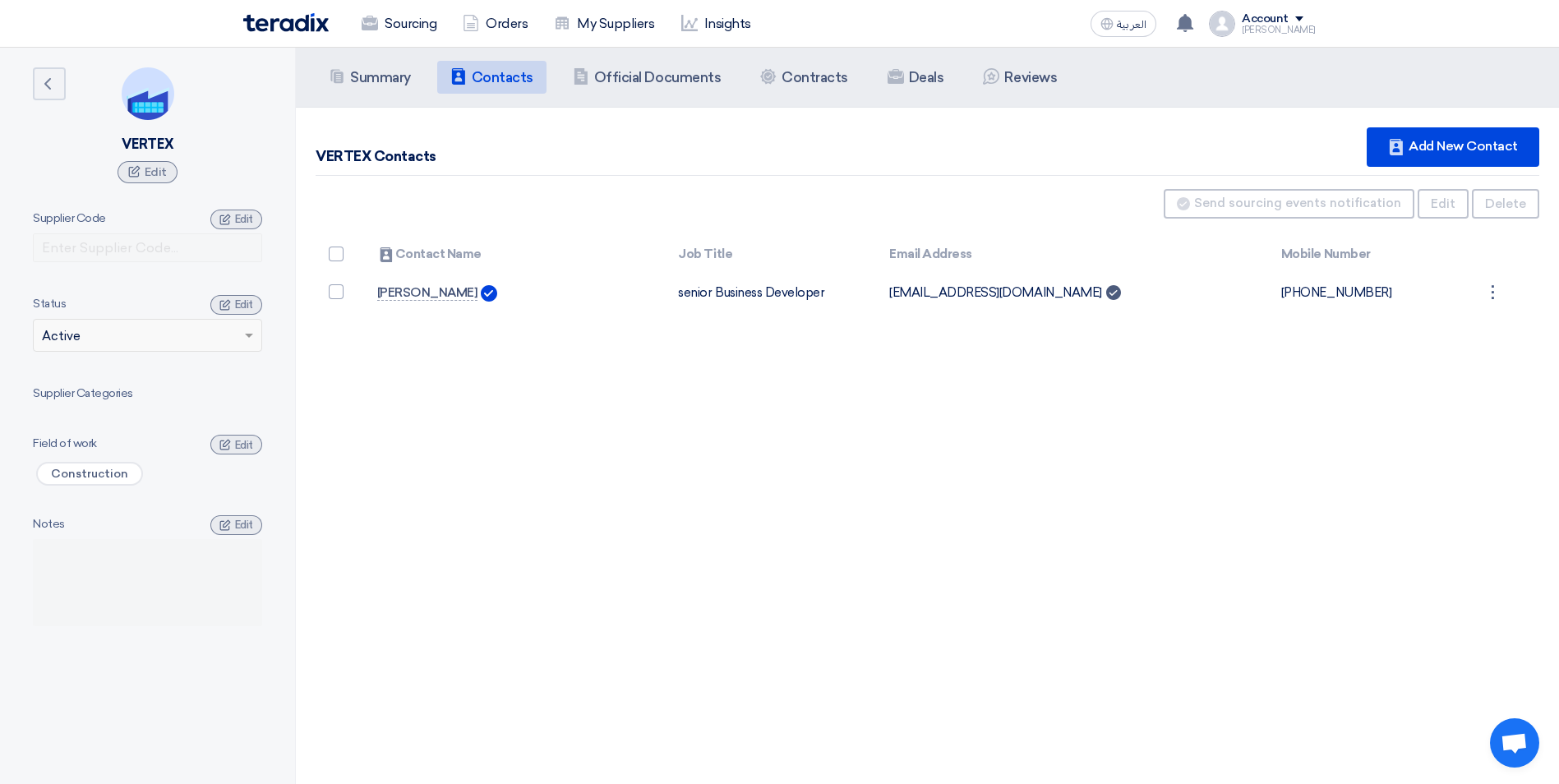
copy td "[EMAIL_ADDRESS][DOMAIN_NAME]"
click at [300, 21] on img at bounding box center [286, 22] width 85 height 19
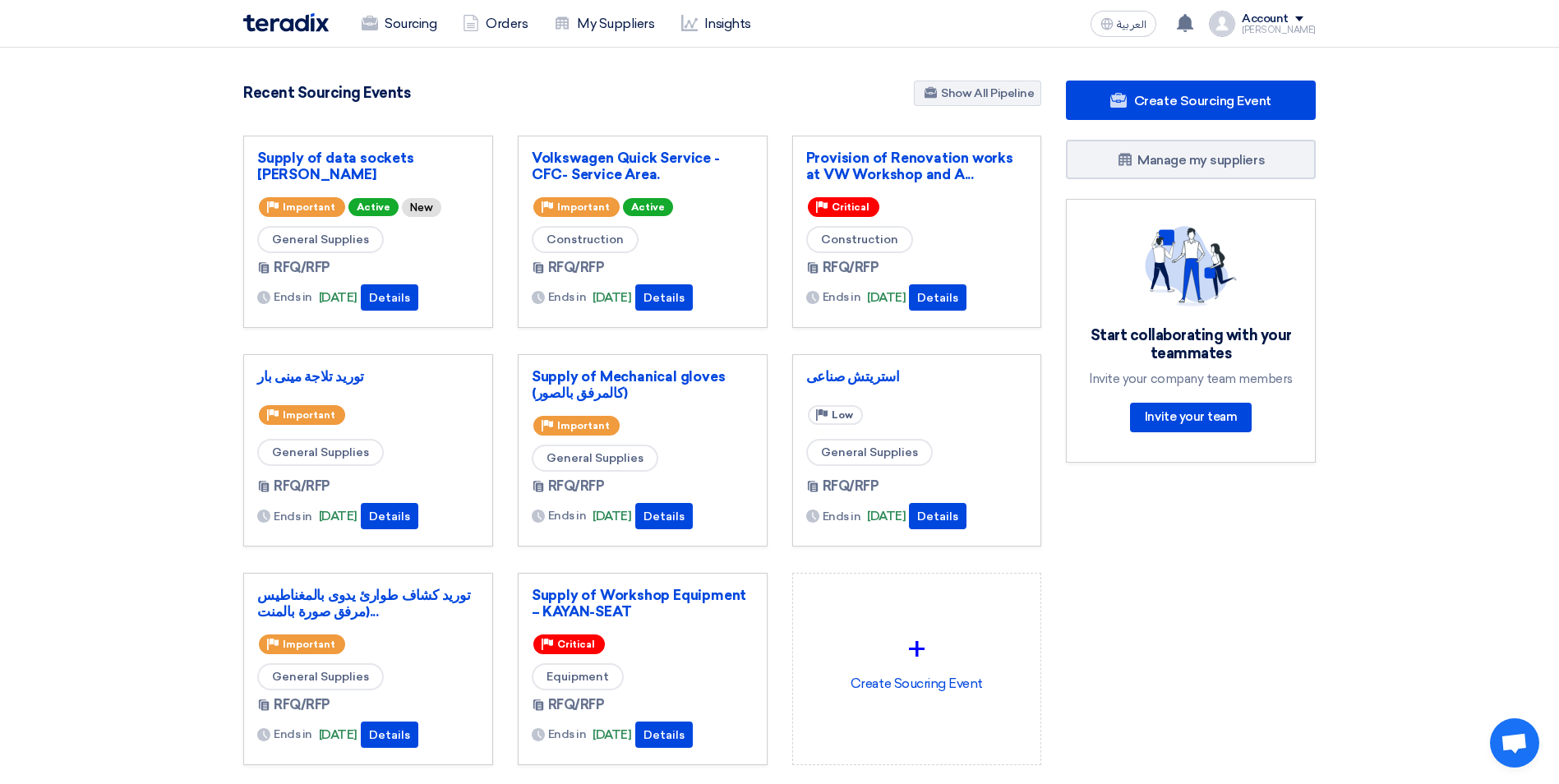
click at [1262, 572] on div "Create Sourcing Event Manage my suppliers Start collaborating with your teammat…" at bounding box center [1190, 456] width 275 height 750
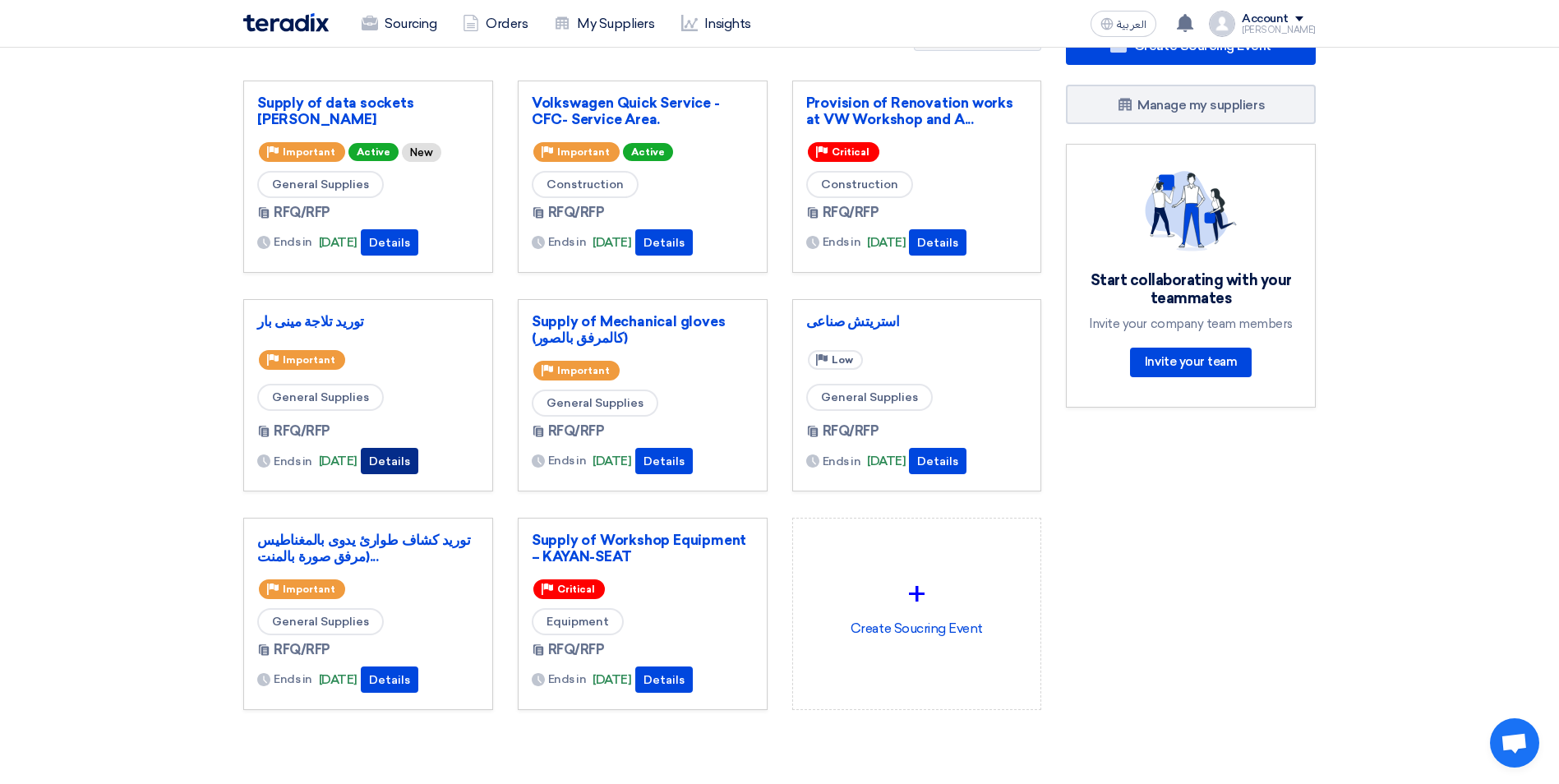
scroll to position [82, 0]
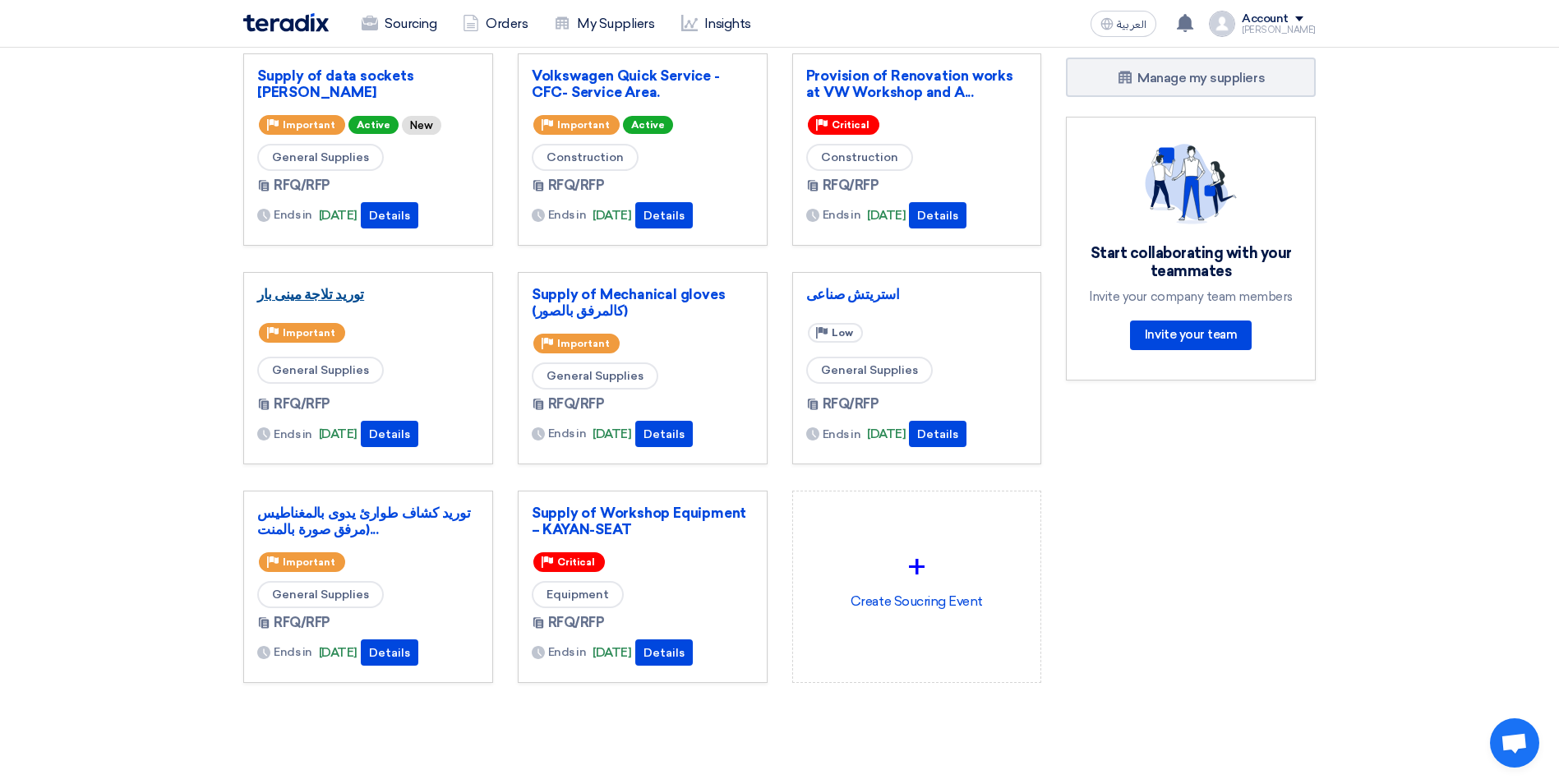
click at [336, 287] on link "توريد تلاجة مينى بار" at bounding box center [368, 294] width 222 height 17
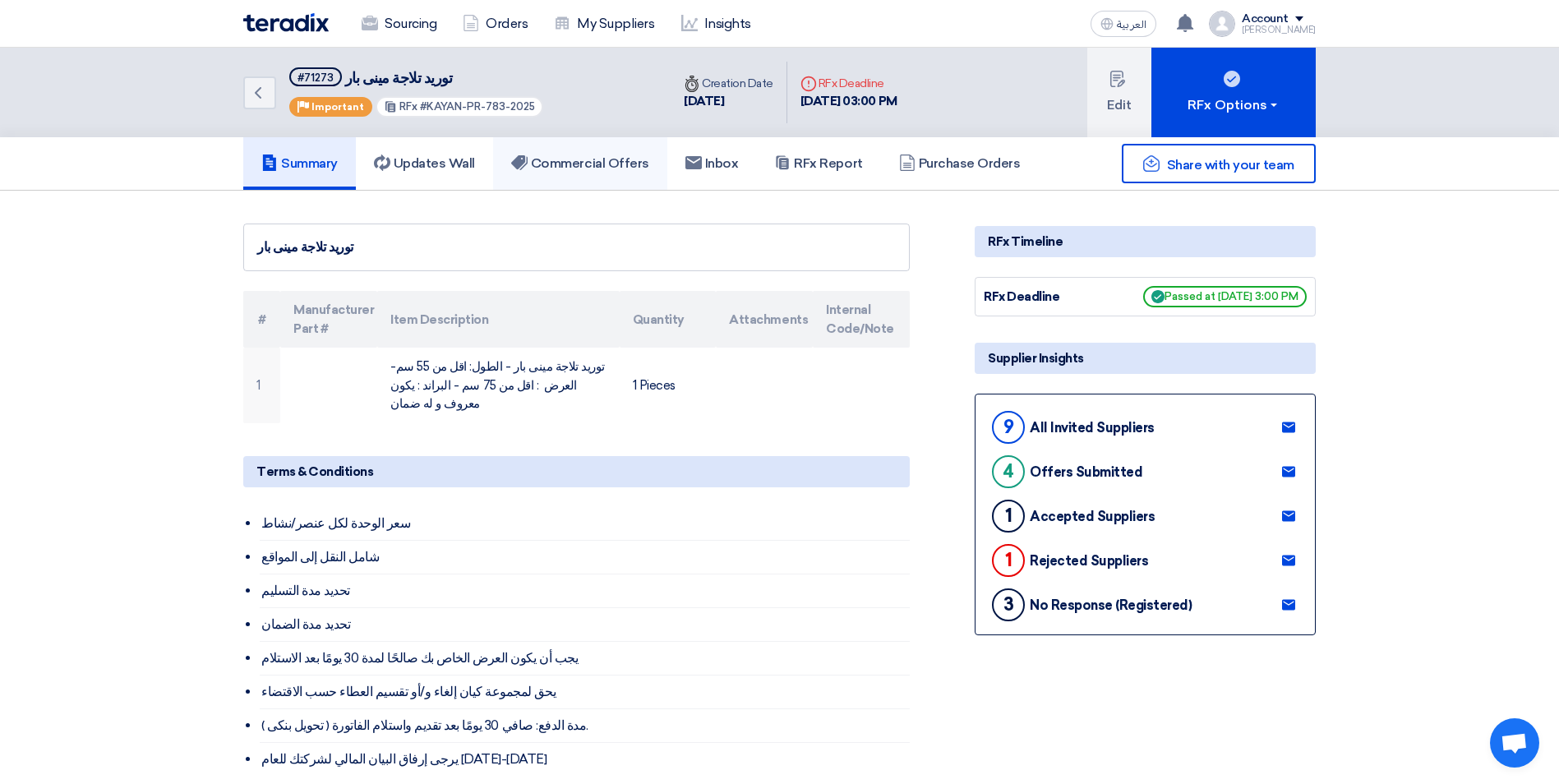
click at [546, 166] on h5 "Commercial Offers" at bounding box center [580, 164] width 138 height 17
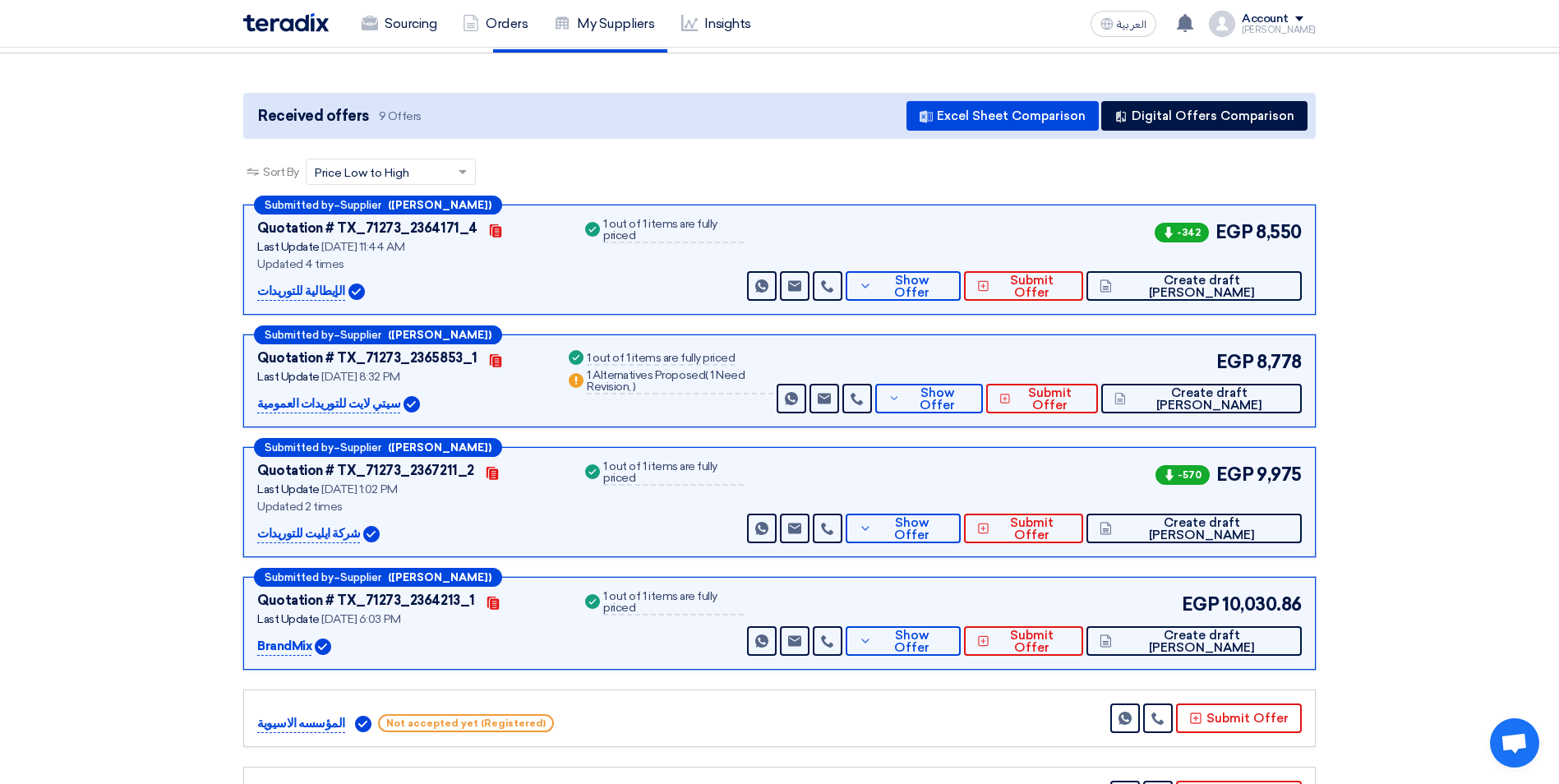
scroll to position [165, 0]
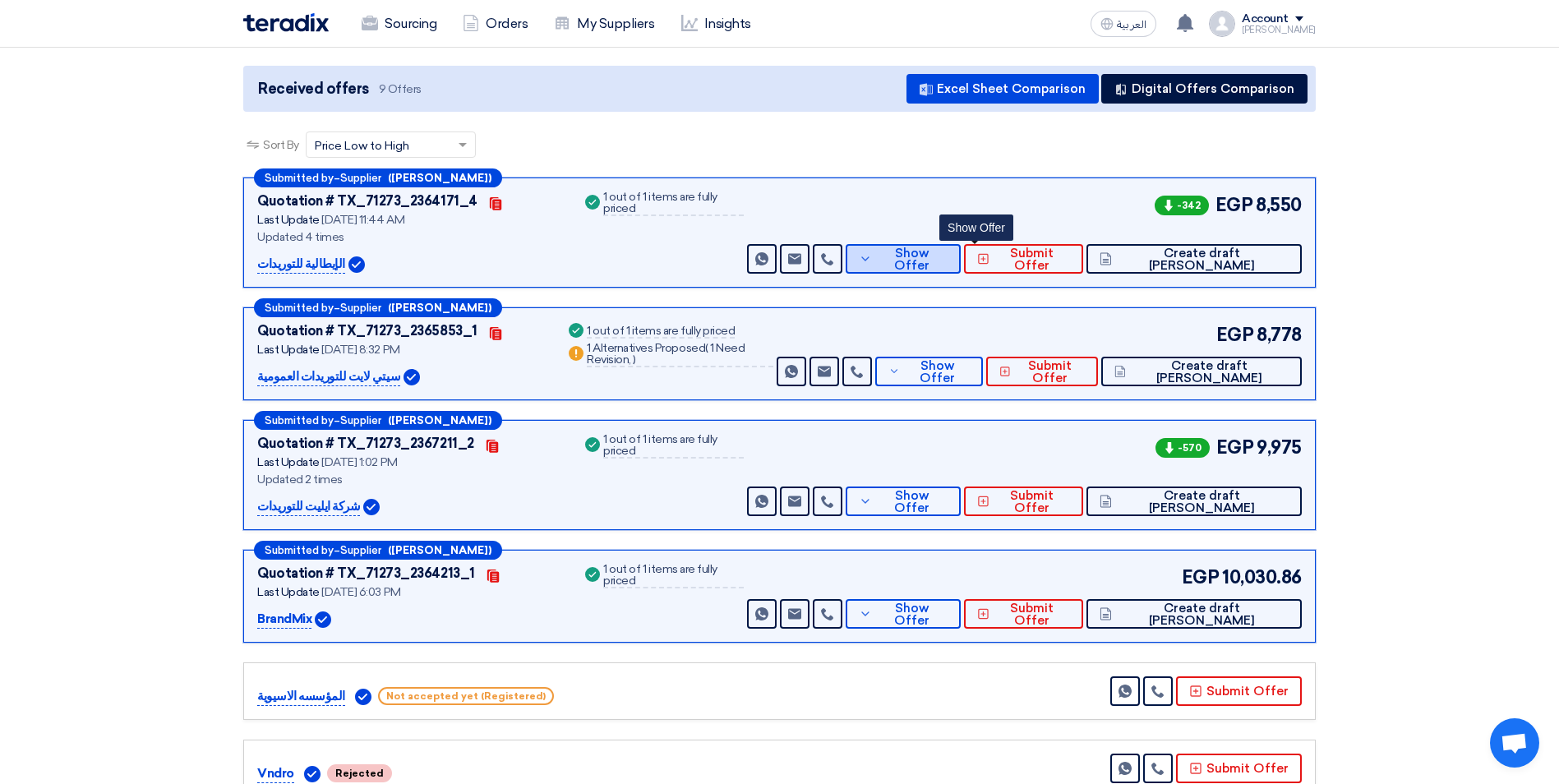
click at [949, 270] on button "Show Offer" at bounding box center [903, 259] width 115 height 29
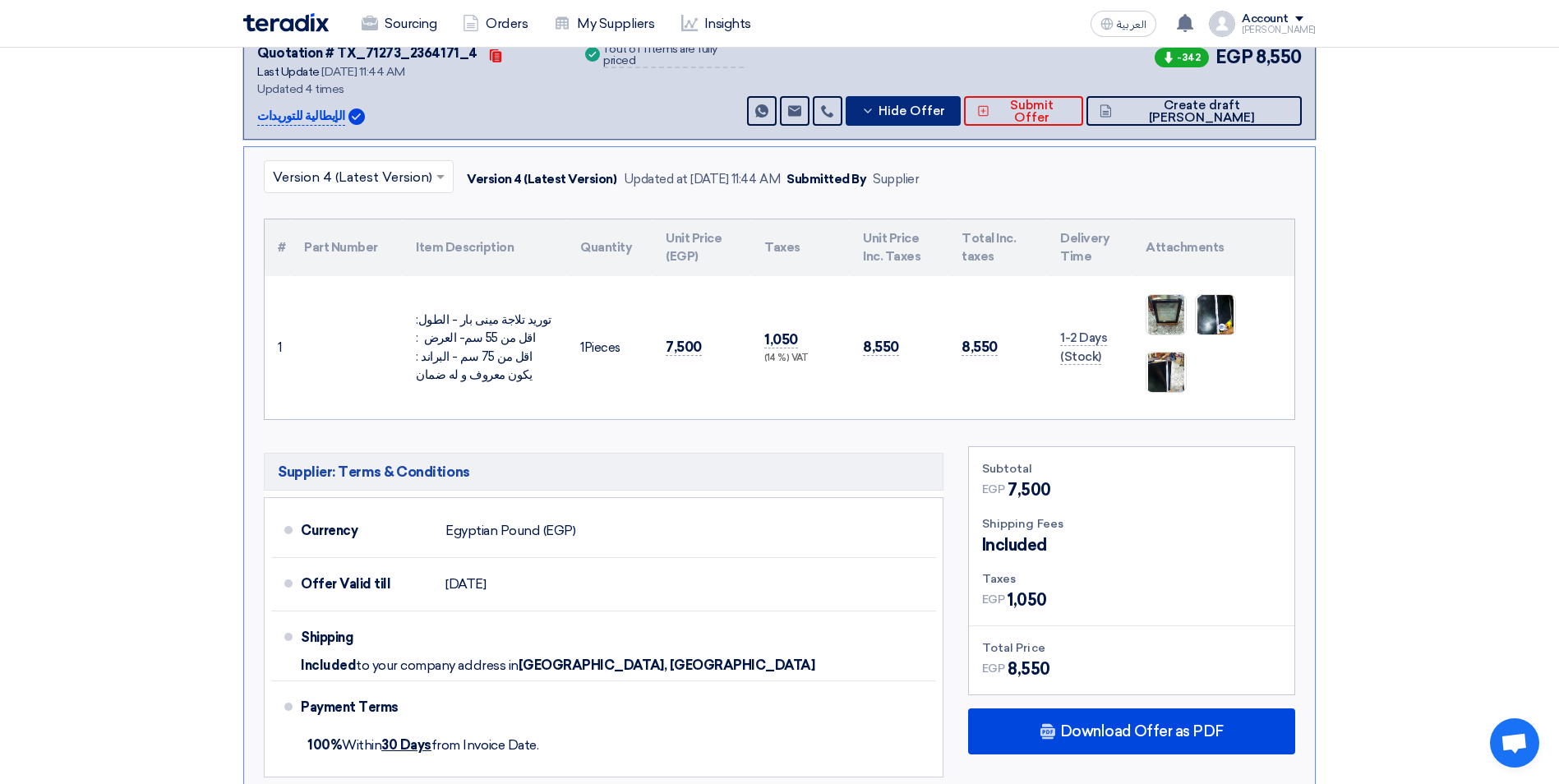
scroll to position [575, 0]
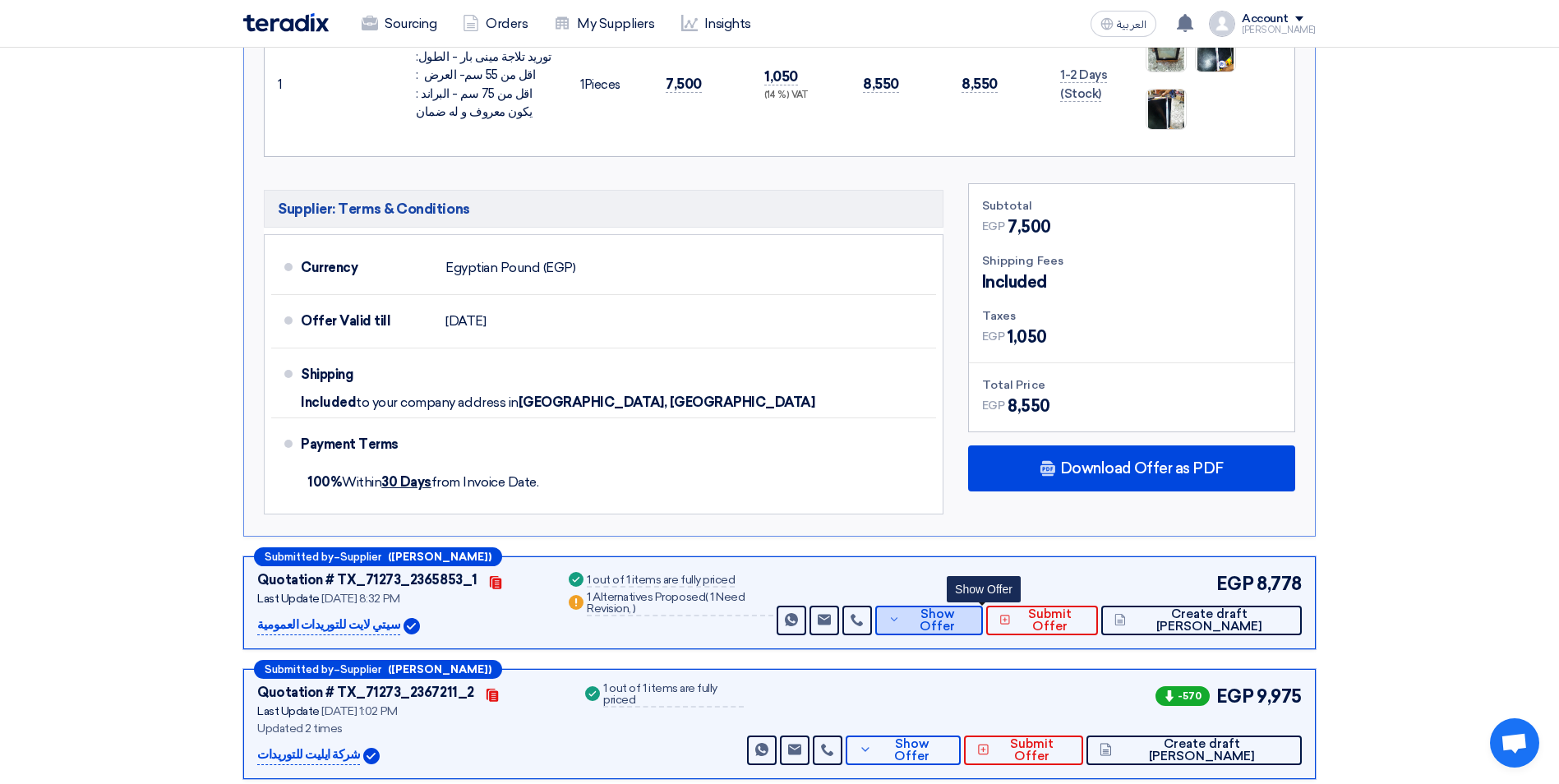
click at [966, 619] on span "Show Offer" at bounding box center [937, 620] width 66 height 25
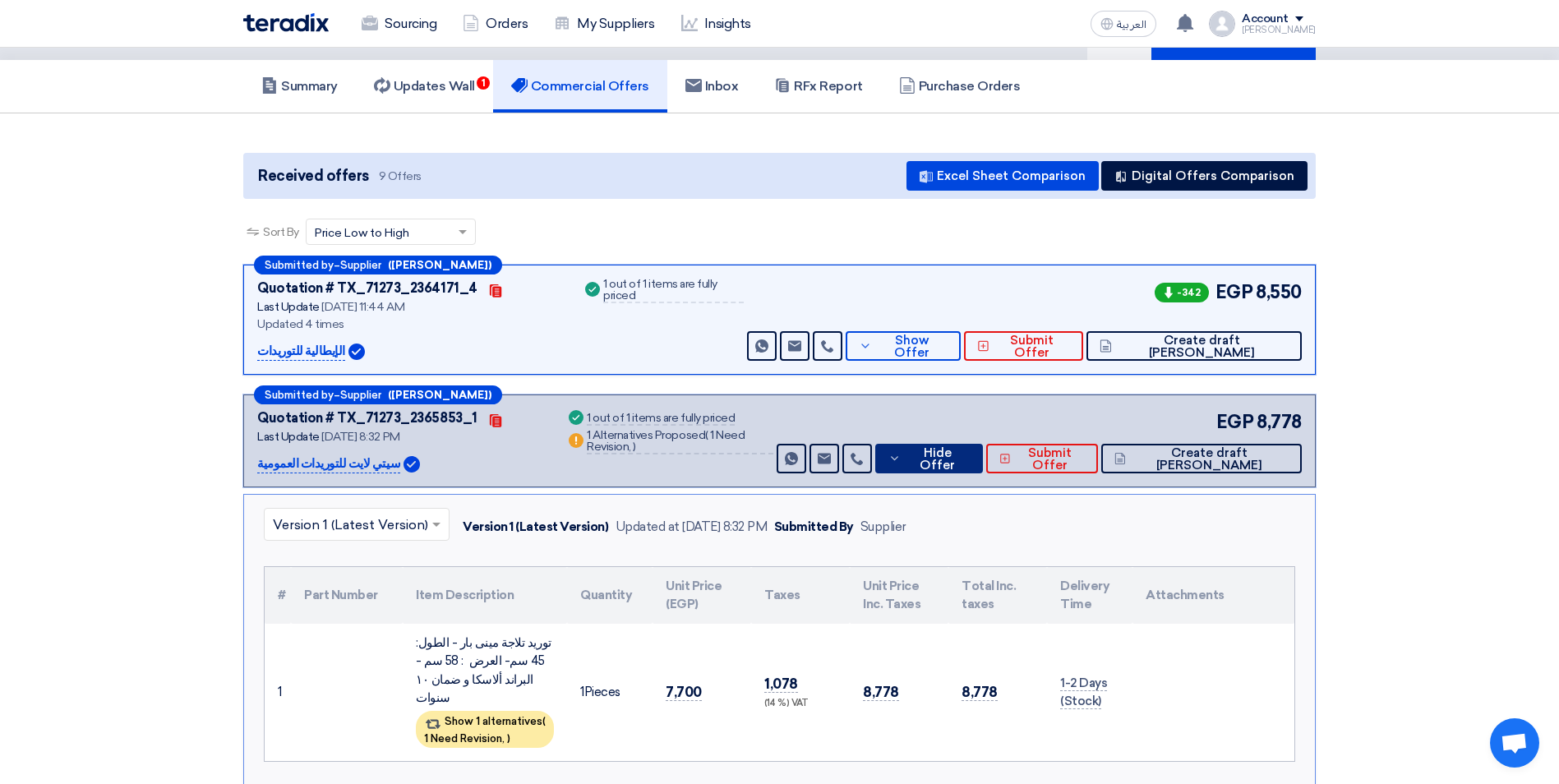
scroll to position [0, 0]
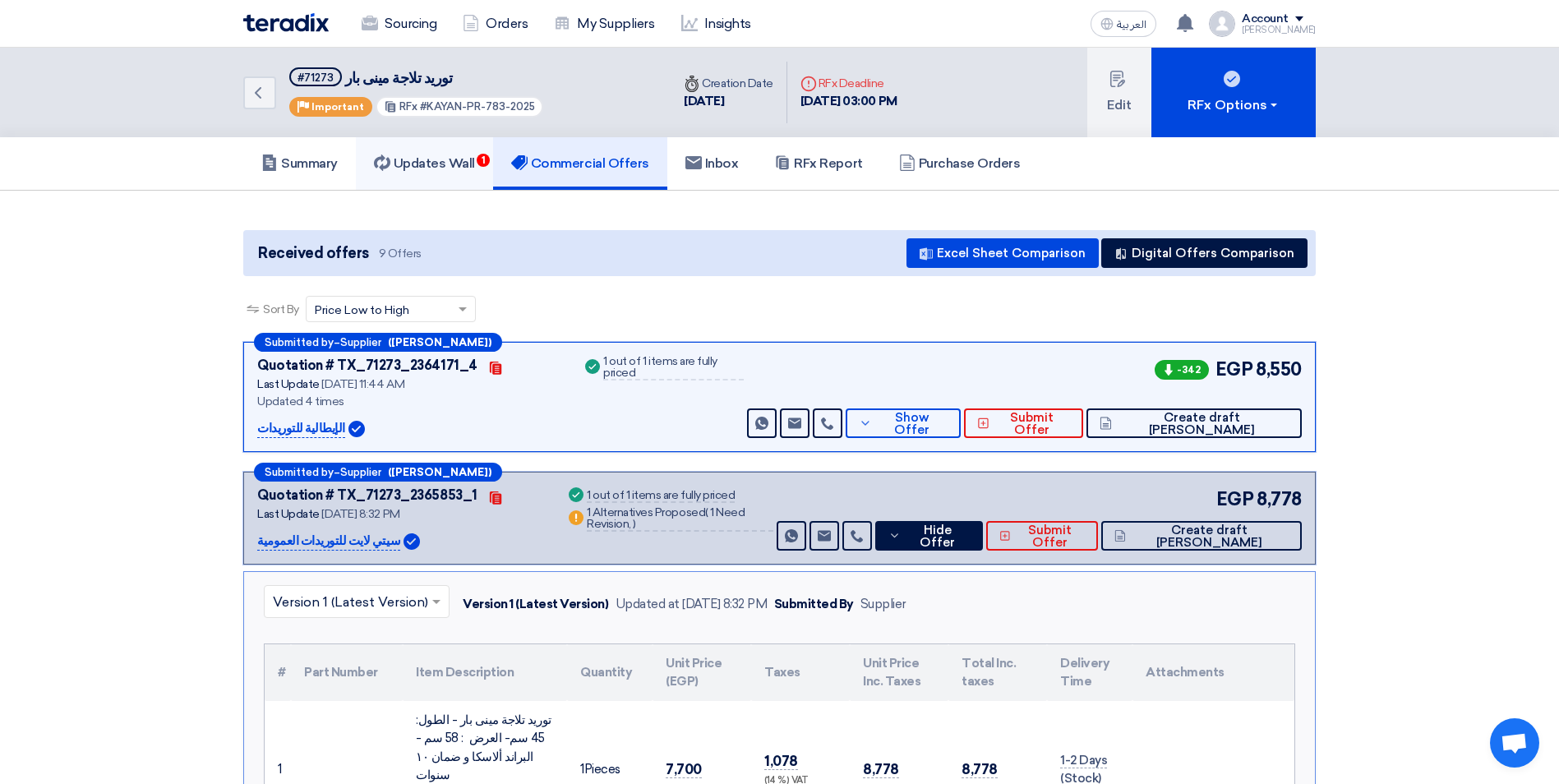
click at [443, 168] on h5 "Updates Wall 1" at bounding box center [425, 164] width 101 height 17
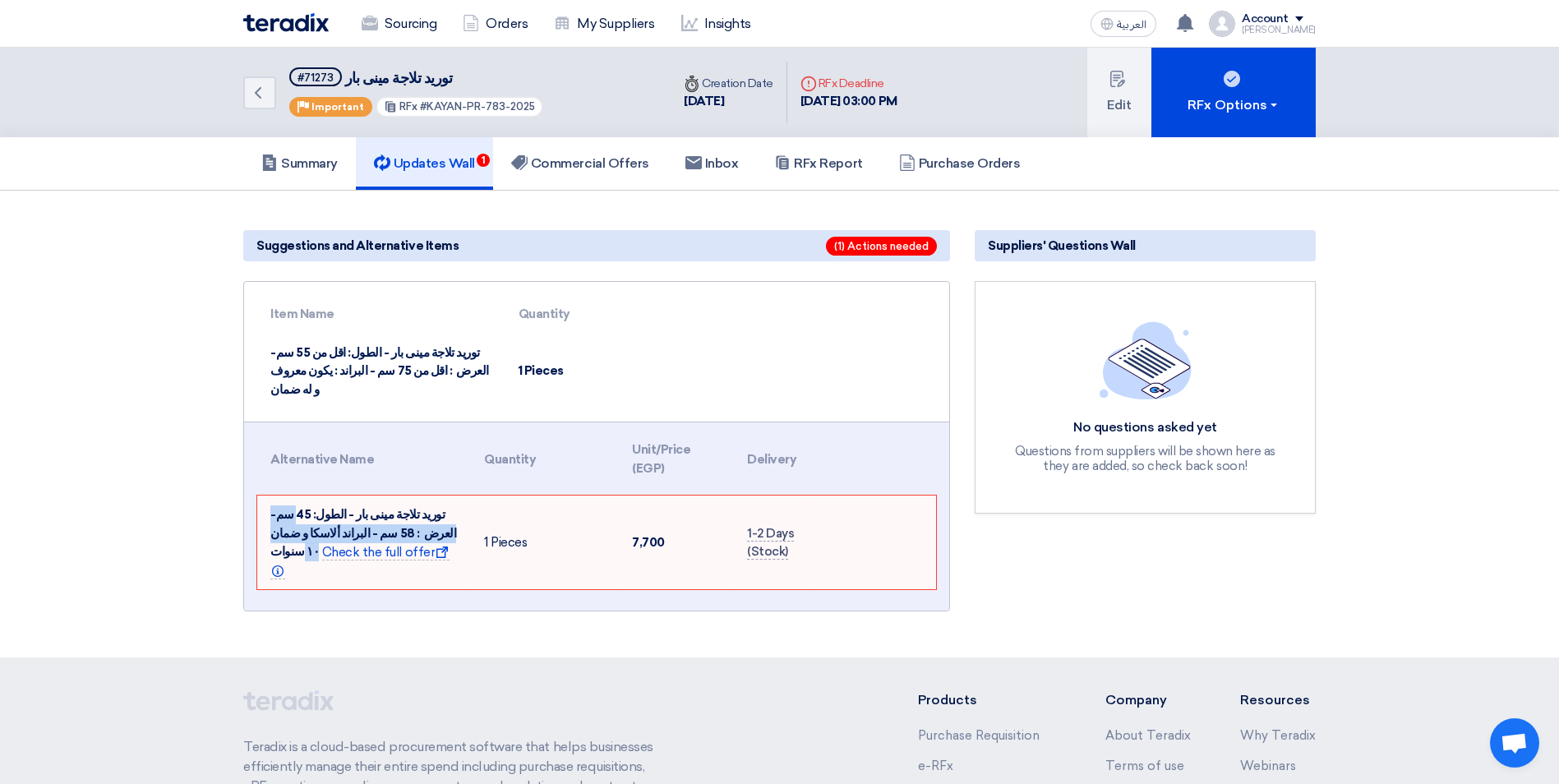
drag, startPoint x: 270, startPoint y: 532, endPoint x: 306, endPoint y: 500, distance: 48.2
click at [306, 507] on span "توريد تلاجة مينى بار - الطول: 45 سم- العرض : 58 سم - البراند ألاسكا و ضمان ١٠ س…" at bounding box center [363, 533] width 186 height 51
click at [89, 405] on section "Suggestions and Alternative Items (1) Actions needed Item Name Quantity توريد ت…" at bounding box center [780, 424] width 1559 height 467
